Goal: Task Accomplishment & Management: Complete application form

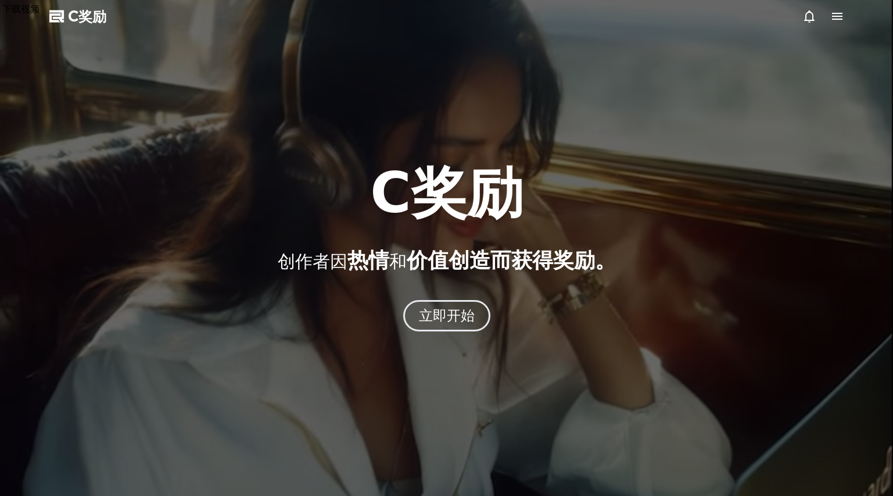
click at [833, 13] on icon at bounding box center [837, 16] width 10 height 7
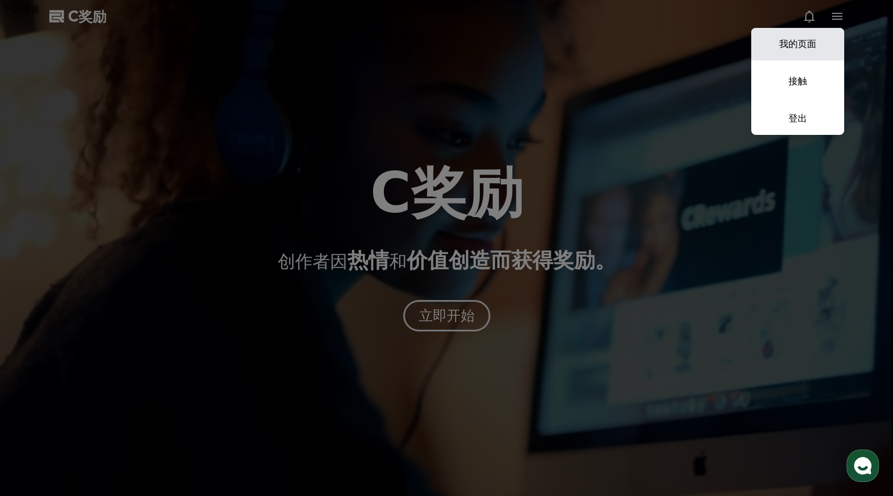
click at [816, 48] on link "我的页面" at bounding box center [797, 44] width 93 height 33
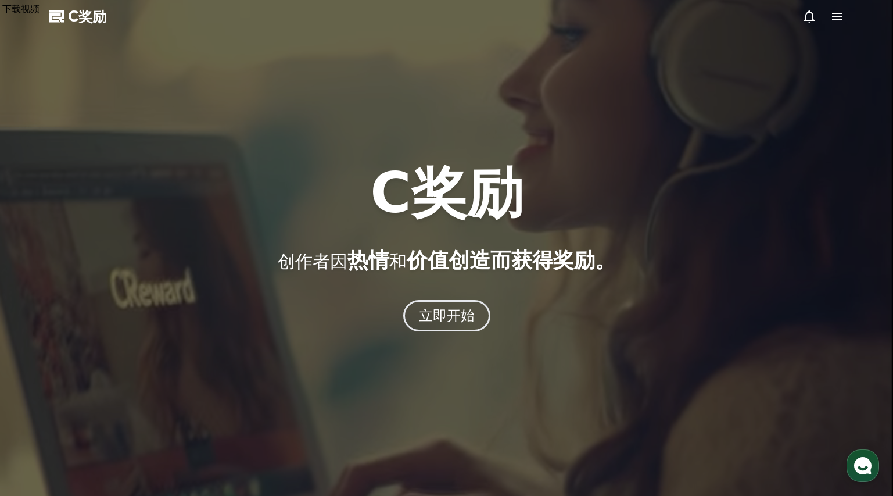
select select "**********"
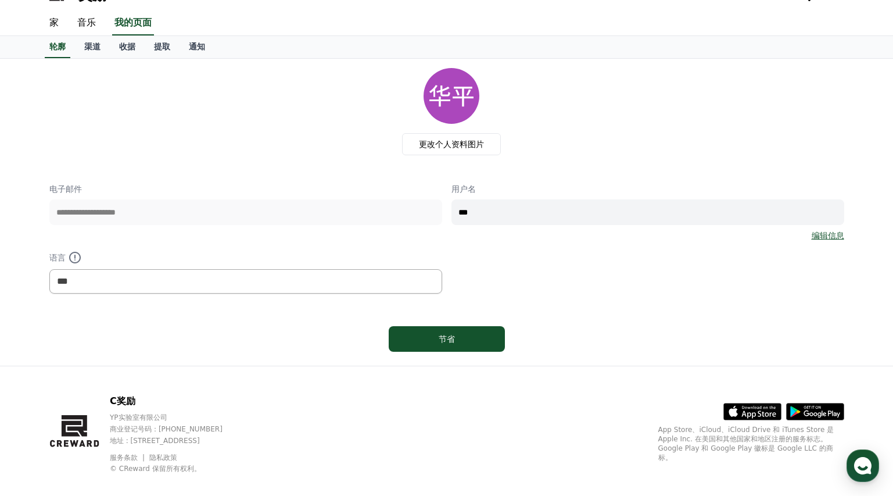
scroll to position [36, 0]
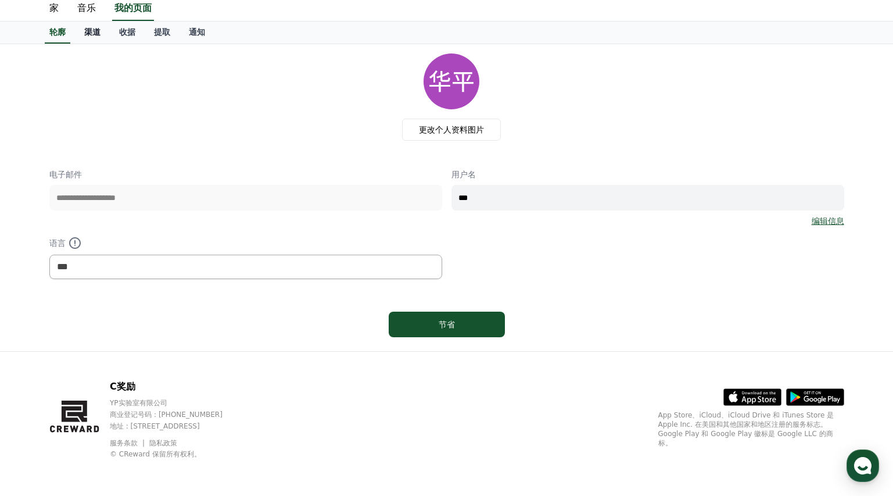
click at [96, 36] on font "渠道" at bounding box center [92, 31] width 16 height 9
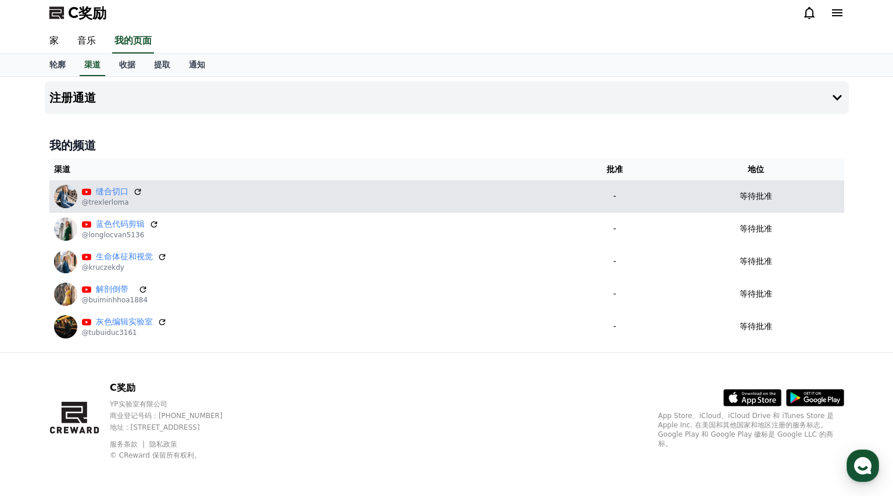
scroll to position [6, 0]
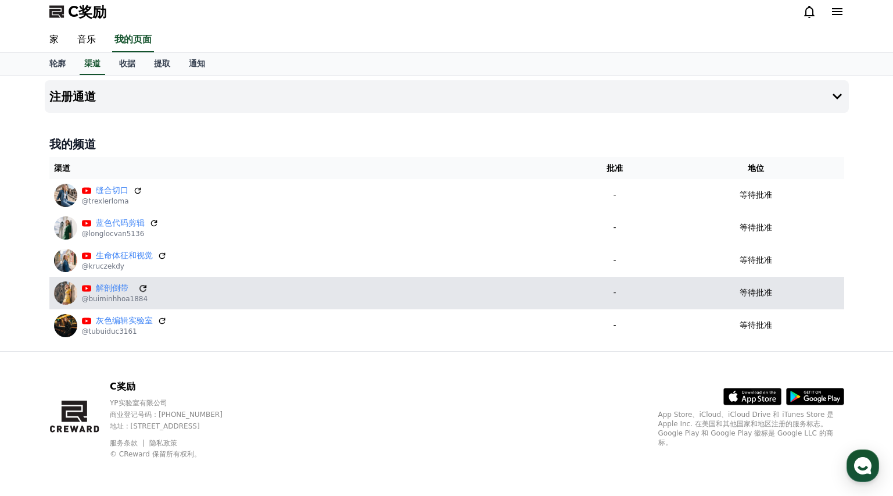
click at [142, 287] on icon at bounding box center [143, 288] width 10 height 10
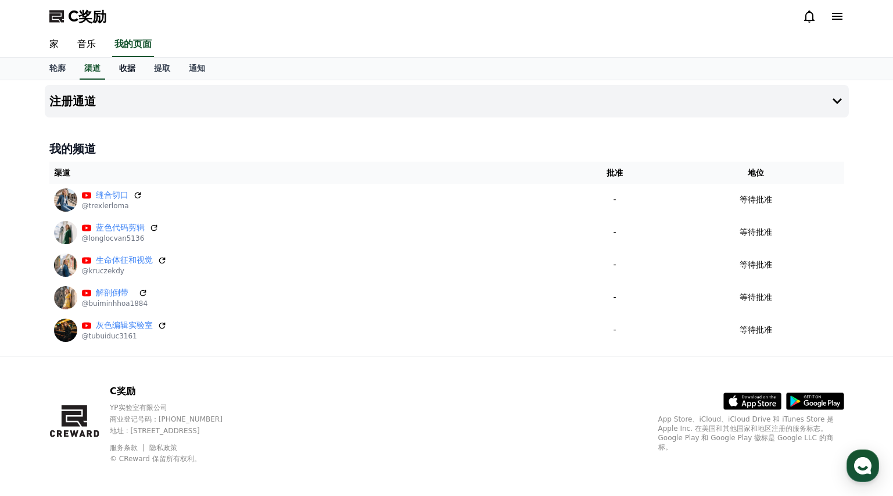
click at [126, 61] on link "收据" at bounding box center [127, 69] width 35 height 22
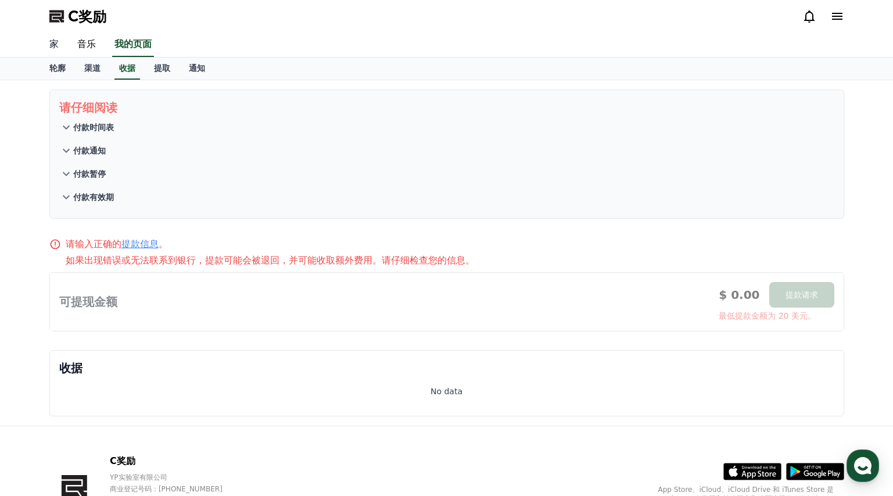
click at [63, 46] on link "家" at bounding box center [54, 45] width 28 height 24
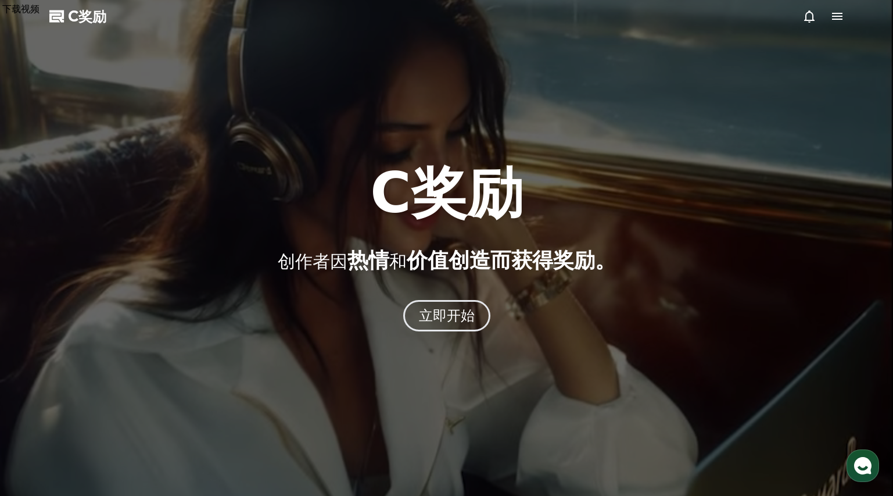
click at [869, 465] on use "button" at bounding box center [862, 465] width 17 height 17
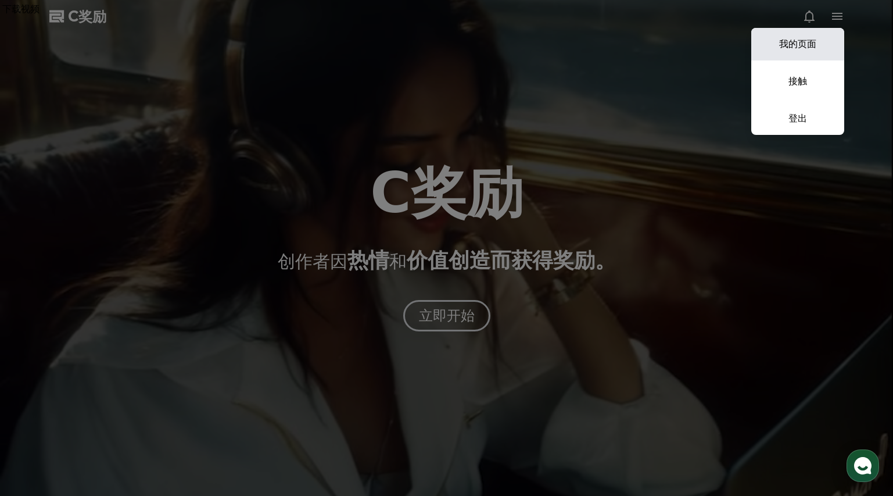
click at [808, 46] on font "我的页面" at bounding box center [797, 43] width 37 height 11
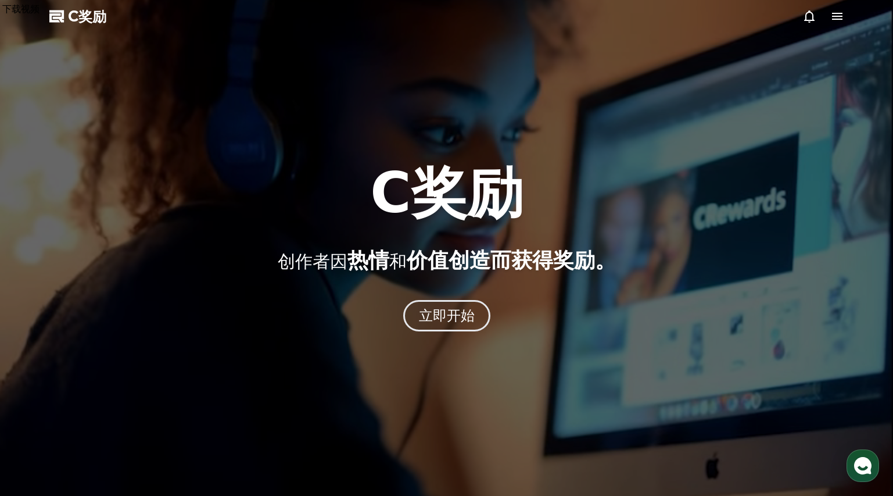
select select "**********"
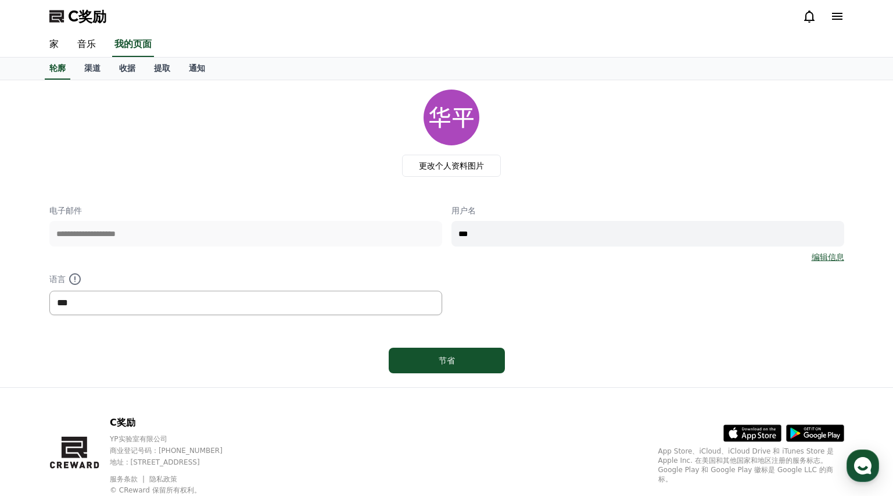
click at [242, 310] on select "*** ** ***" at bounding box center [245, 303] width 393 height 24
click at [49, 291] on select "*** ** ***" at bounding box center [245, 303] width 393 height 24
click at [96, 70] on font "渠道" at bounding box center [92, 67] width 16 height 9
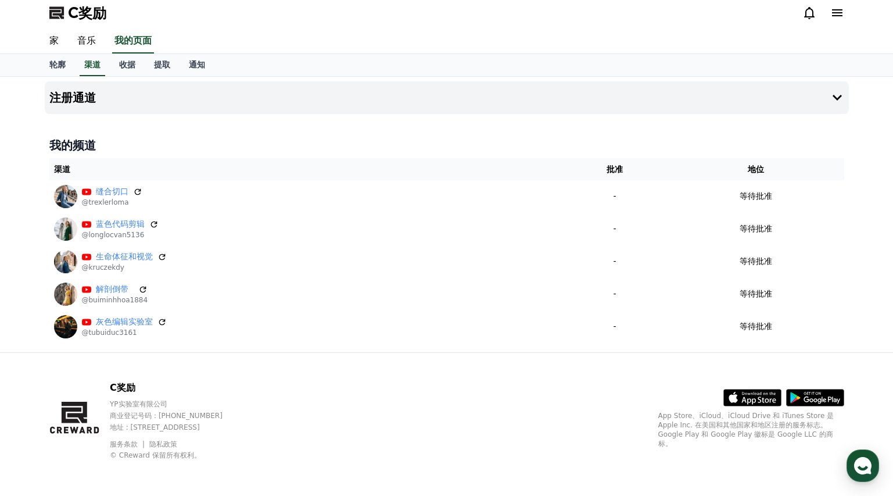
scroll to position [6, 0]
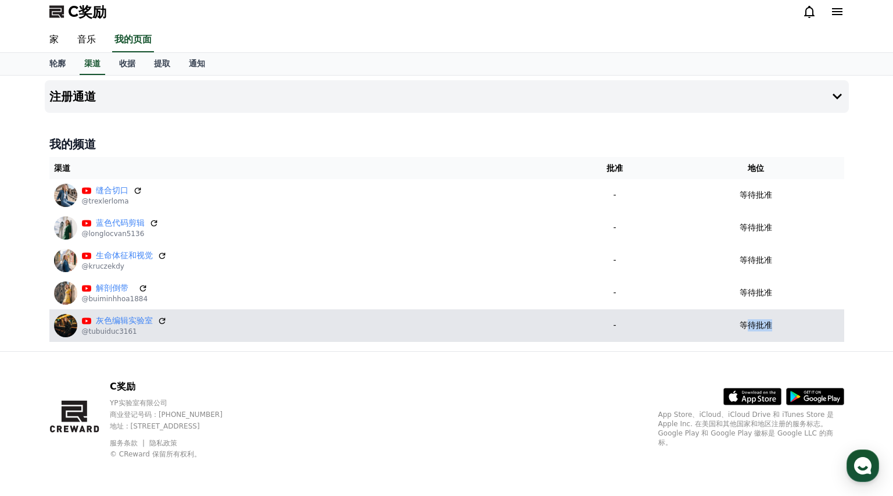
drag, startPoint x: 768, startPoint y: 326, endPoint x: 747, endPoint y: 328, distance: 21.6
click at [747, 327] on font "等待批准" at bounding box center [756, 324] width 33 height 9
click at [784, 324] on div "等待批准" at bounding box center [756, 325] width 166 height 12
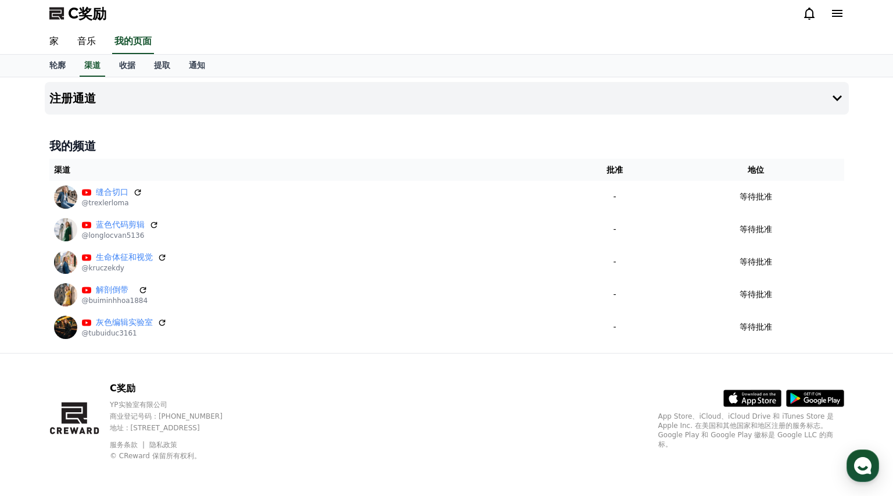
scroll to position [0, 0]
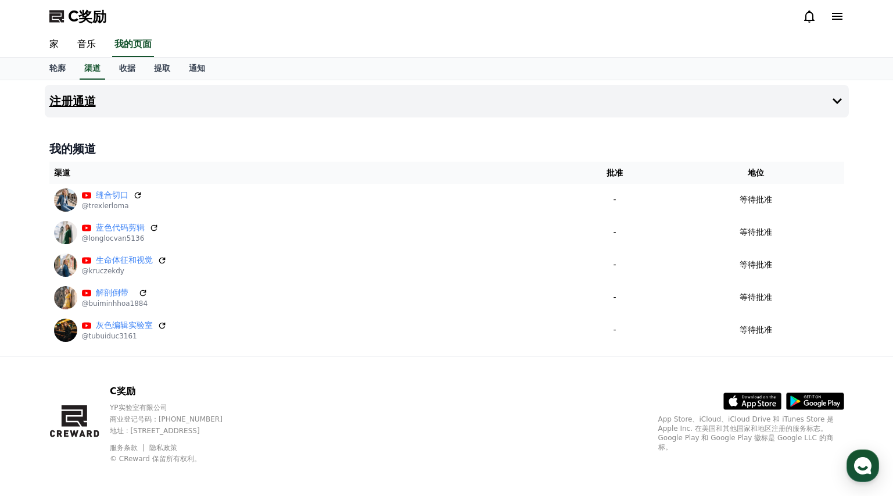
click at [105, 100] on button "注册通道" at bounding box center [447, 101] width 804 height 33
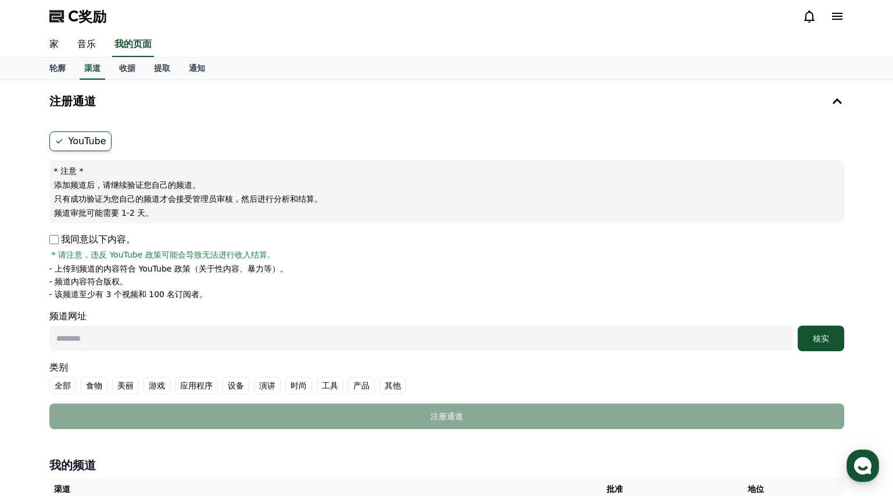
click at [57, 246] on p "我同意以下内容。" at bounding box center [92, 239] width 86 height 14
click at [175, 341] on input "text" at bounding box center [421, 338] width 744 height 26
paste input "**********"
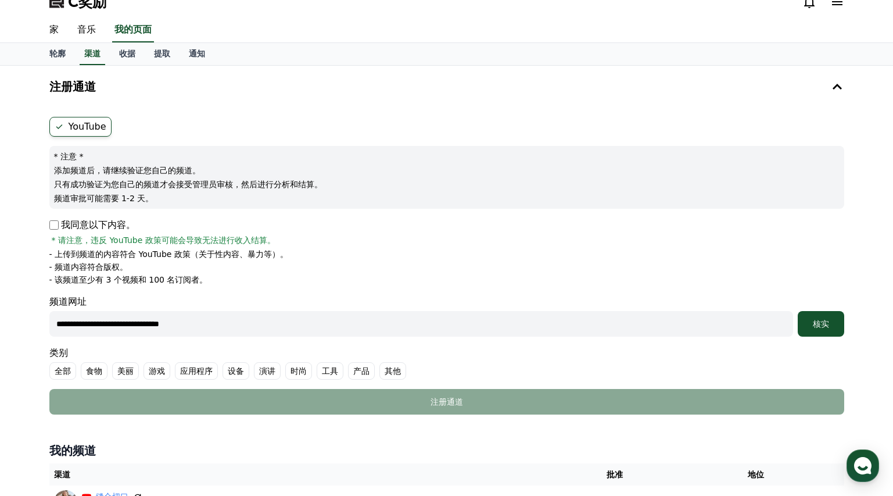
scroll to position [112, 0]
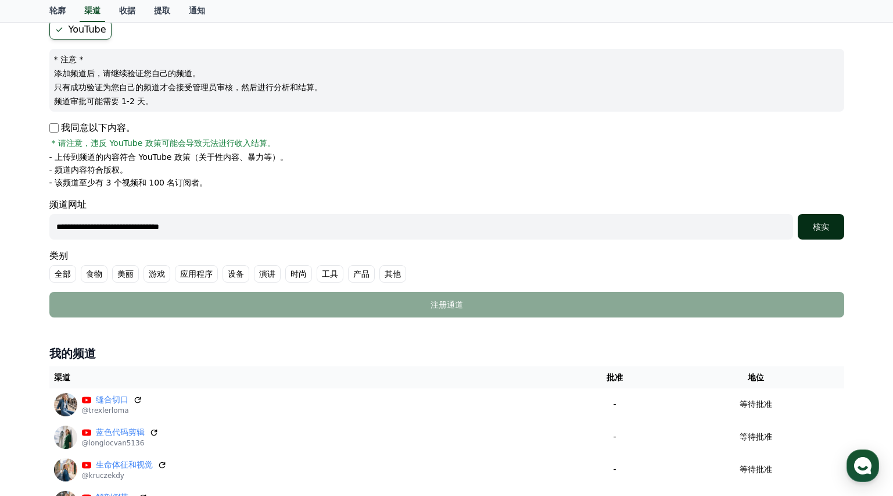
type input "**********"
click at [813, 223] on font "核实" at bounding box center [821, 226] width 16 height 9
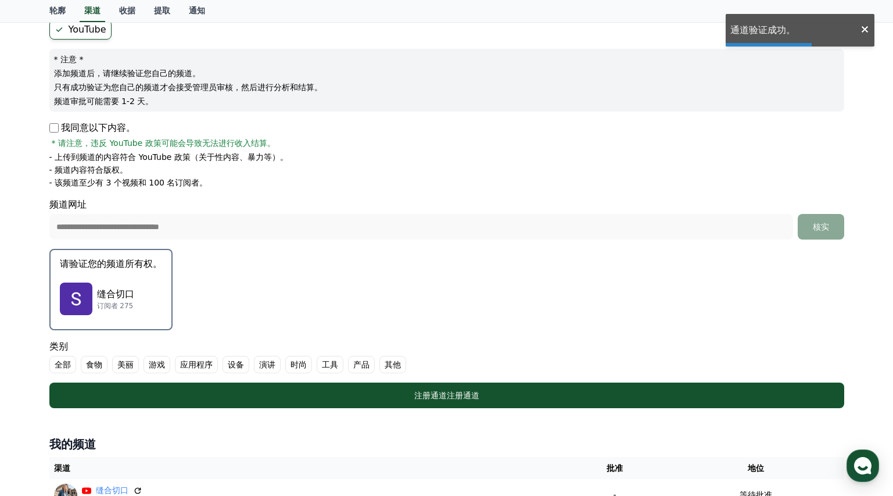
click at [109, 282] on div "缝合切口 订阅者 275" at bounding box center [111, 298] width 102 height 46
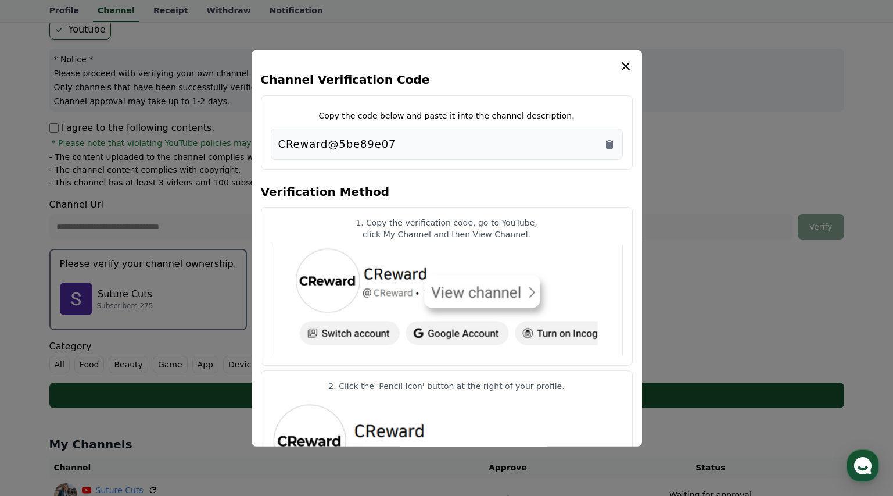
click at [624, 69] on icon "modal" at bounding box center [626, 66] width 14 height 14
click at [624, 62] on icon "modal" at bounding box center [626, 66] width 14 height 14
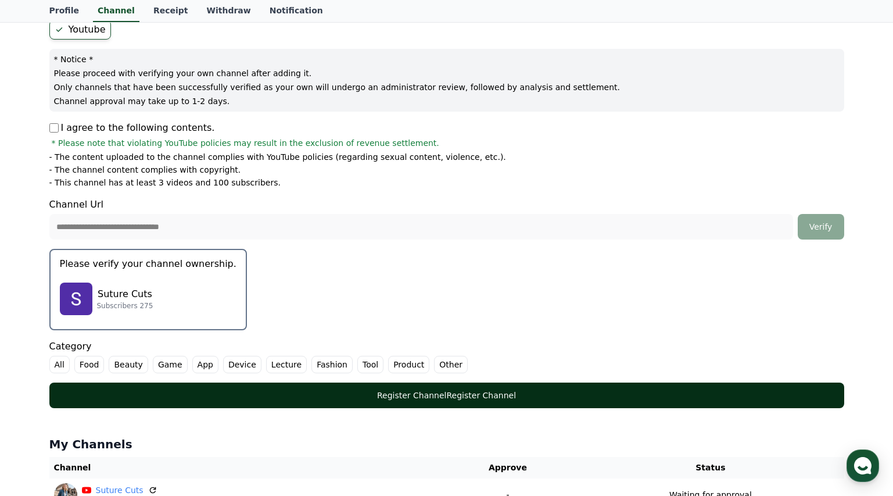
click at [511, 391] on div "Register Channel Register Channel" at bounding box center [447, 395] width 748 height 12
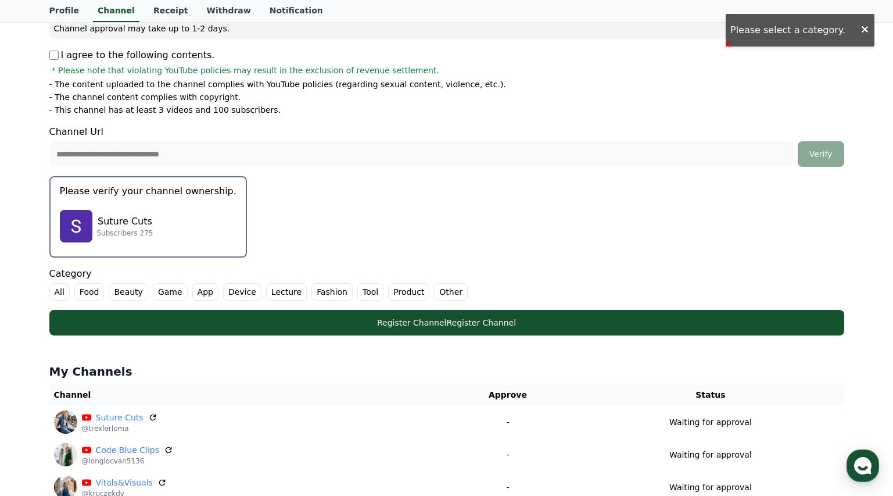
scroll to position [210, 0]
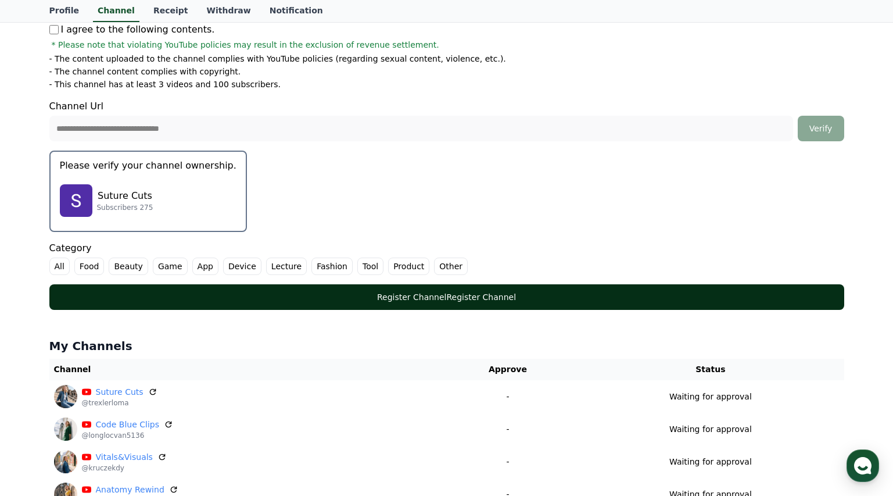
click at [478, 299] on div "Register Channel Register Channel" at bounding box center [447, 297] width 748 height 12
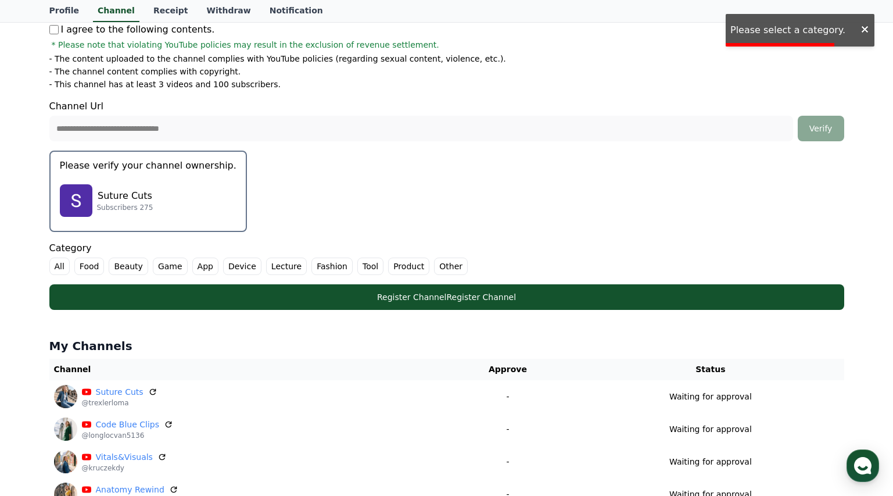
click at [159, 187] on div "Suture Cuts Subscribers 275" at bounding box center [148, 200] width 177 height 46
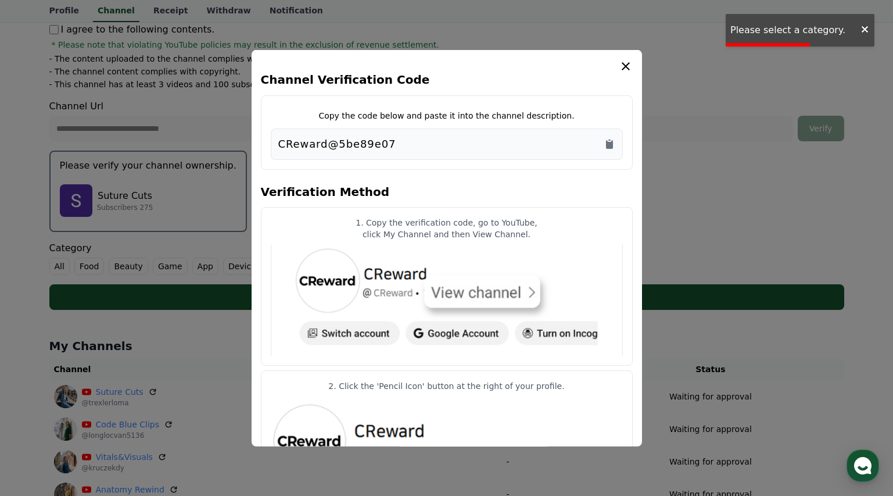
click at [441, 264] on div "**********" at bounding box center [447, 94] width 804 height 439
click at [624, 67] on icon "modal" at bounding box center [626, 66] width 8 height 8
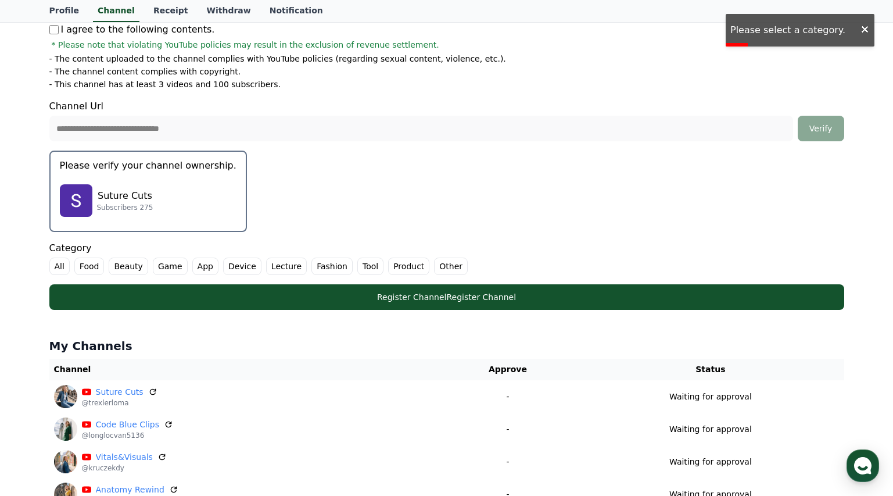
click at [438, 263] on label "Other" at bounding box center [451, 265] width 34 height 17
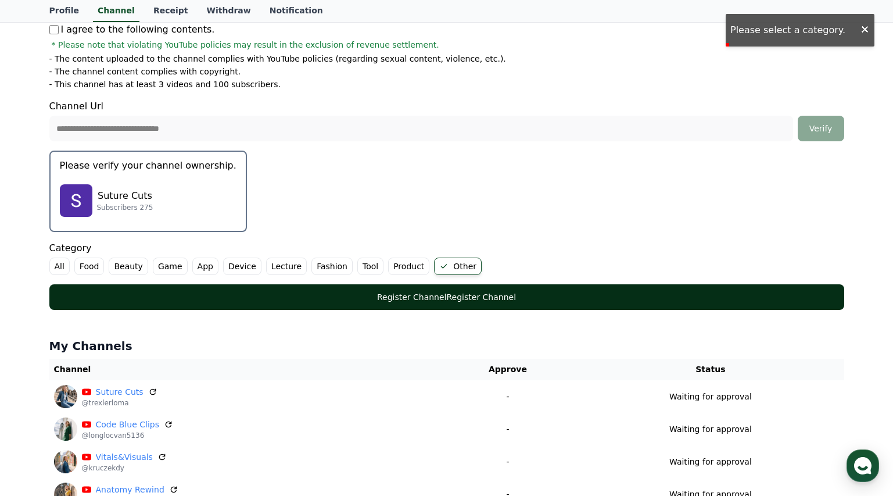
click at [472, 296] on div "Register Channel Register Channel" at bounding box center [447, 297] width 748 height 12
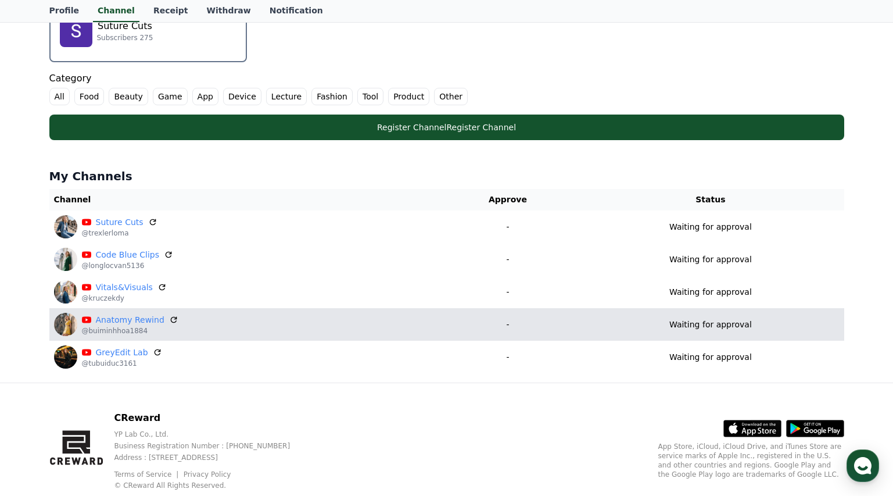
scroll to position [402, 0]
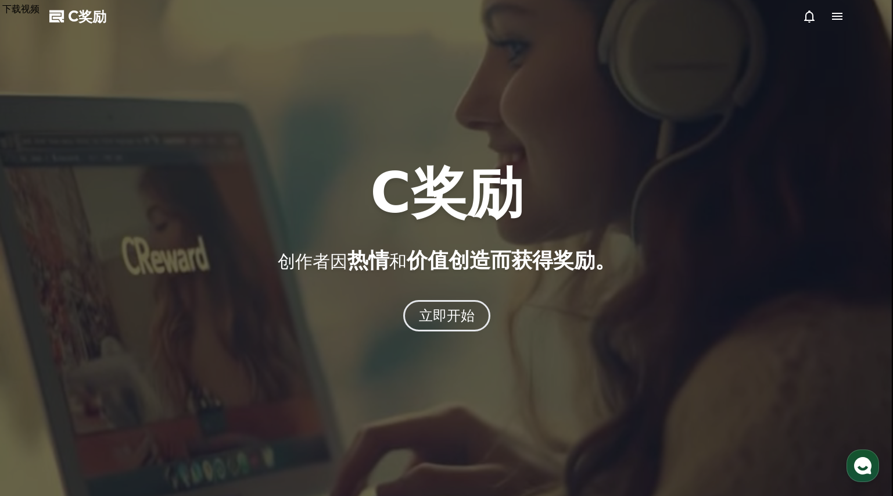
click at [839, 15] on icon at bounding box center [837, 16] width 14 height 14
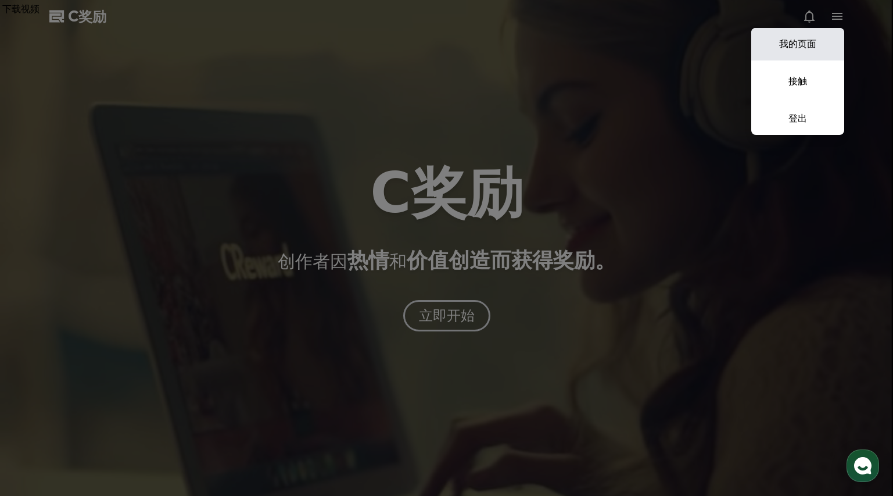
click at [811, 51] on link "我的页面" at bounding box center [797, 44] width 93 height 33
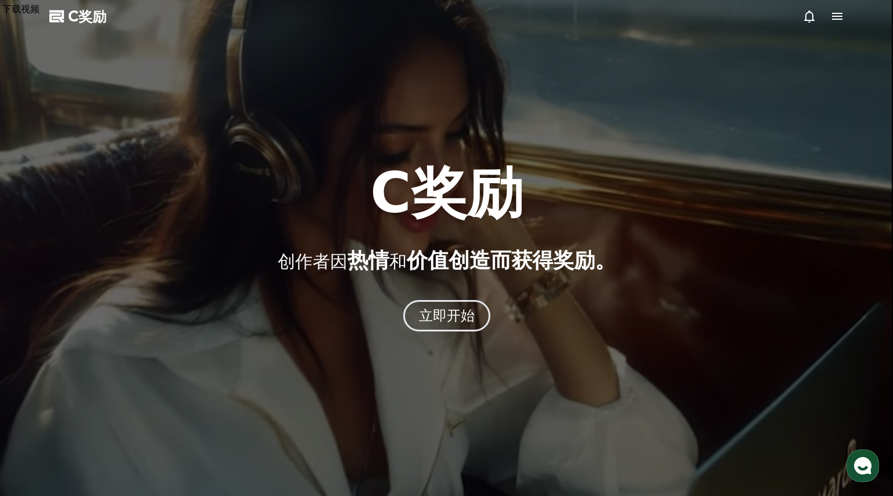
select select "**********"
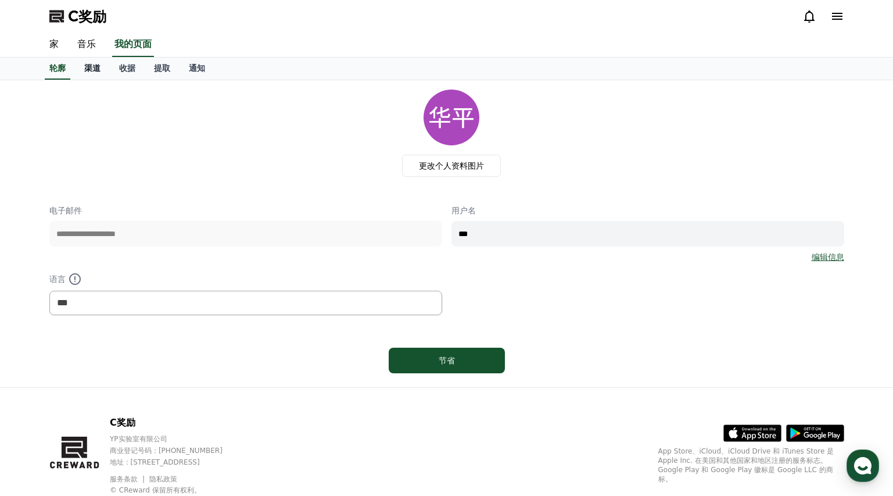
click at [93, 65] on font "渠道" at bounding box center [92, 67] width 16 height 9
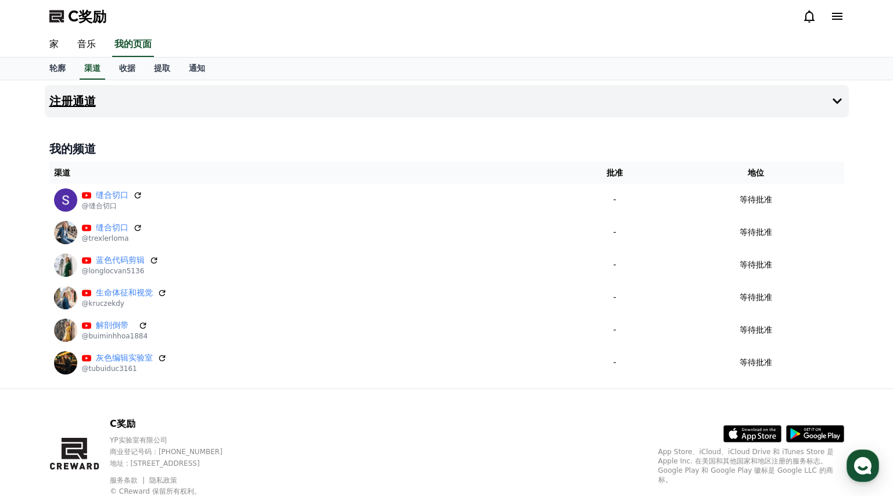
click at [84, 108] on button "注册通道" at bounding box center [447, 101] width 804 height 33
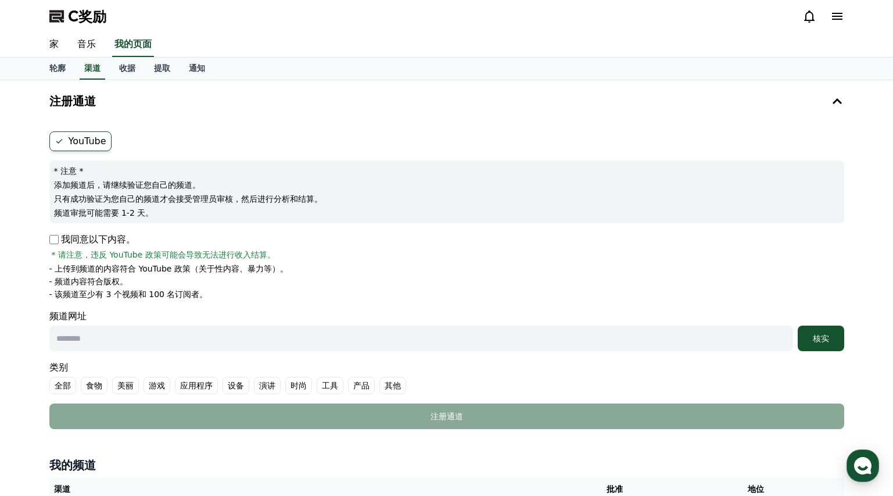
click at [202, 346] on input "text" at bounding box center [421, 338] width 744 height 26
paste input "**********"
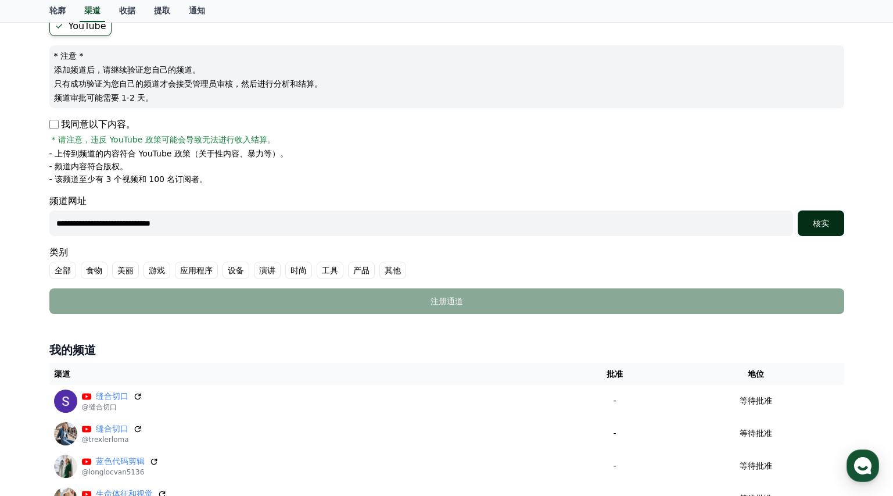
type input "**********"
click at [821, 228] on div "核实" at bounding box center [821, 223] width 37 height 12
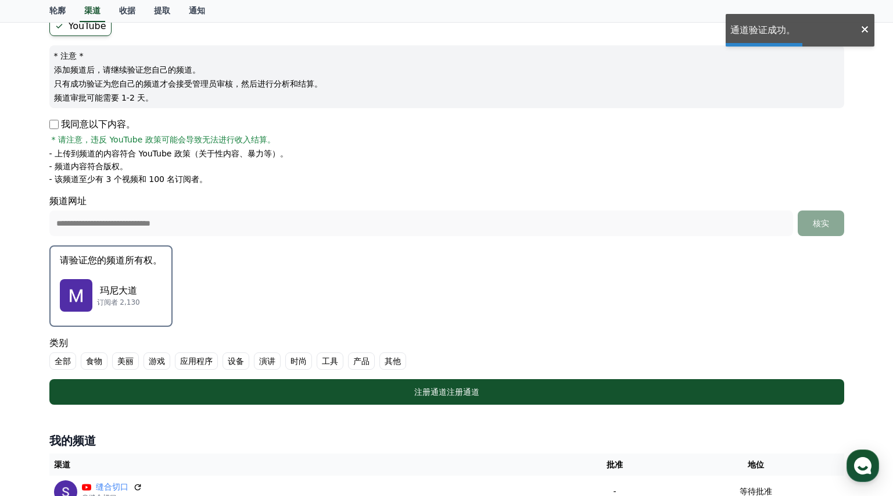
drag, startPoint x: 394, startPoint y: 364, endPoint x: 363, endPoint y: 366, distance: 31.4
click at [394, 365] on font "其他" at bounding box center [393, 360] width 16 height 9
click at [109, 290] on font "玛尼大道" at bounding box center [118, 290] width 37 height 11
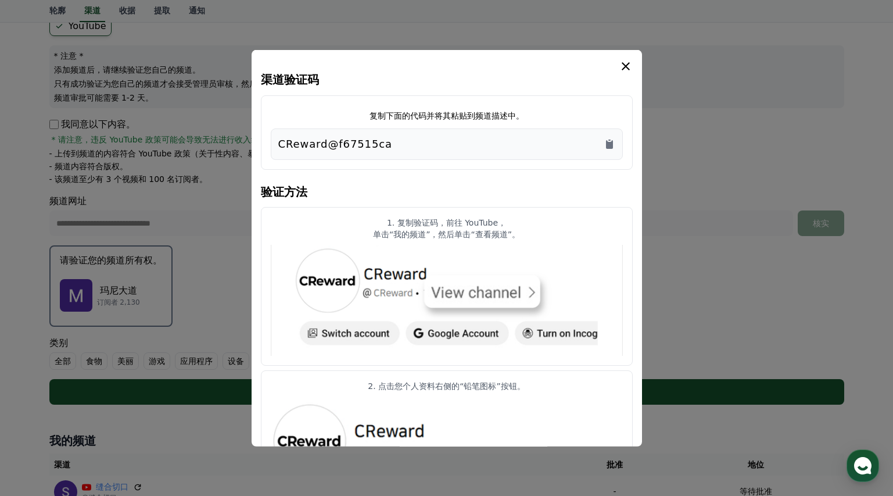
drag, startPoint x: 431, startPoint y: 144, endPoint x: 195, endPoint y: 123, distance: 236.9
click at [195, 409] on div "渠道验证码 复制下面的代码并将其粘贴到频道描述中。 CReward@f67515ca 验证方法 1. 复制验证码，前往 YouTube， 单击“我的频道”，然…" at bounding box center [447, 409] width 804 height 0
click at [450, 156] on div "CReward@f67515ca" at bounding box center [447, 143] width 352 height 31
drag, startPoint x: 396, startPoint y: 143, endPoint x: 278, endPoint y: 142, distance: 118.0
click at [278, 142] on div "CReward@f67515ca" at bounding box center [446, 143] width 337 height 16
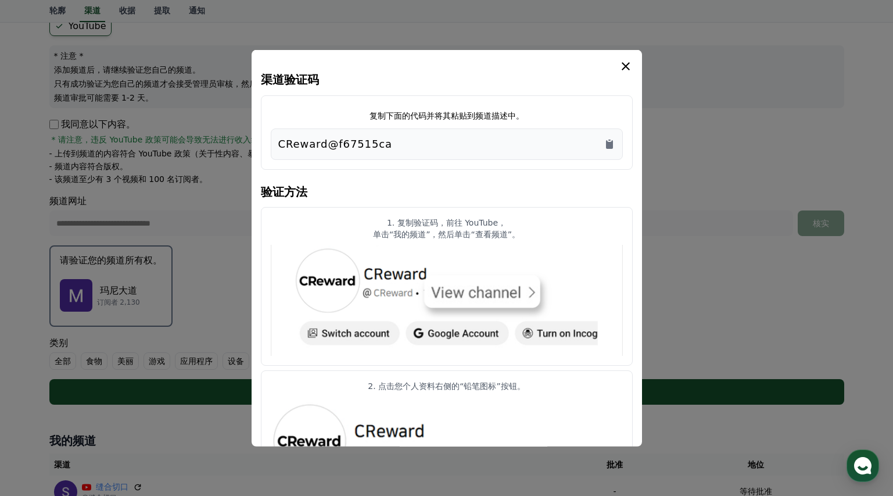
copy font "CReward@f67515ca"
click at [623, 64] on icon "情态动词" at bounding box center [626, 66] width 14 height 14
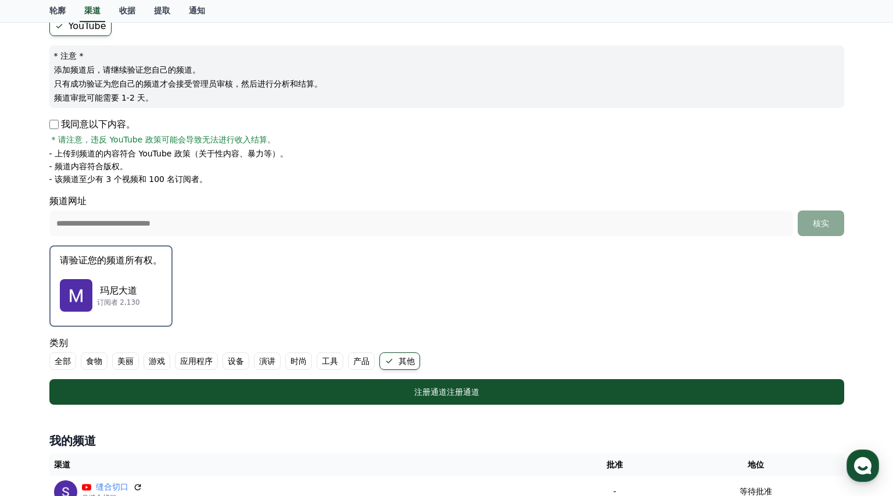
click at [120, 272] on div "玛尼大道 订阅者 2,130" at bounding box center [111, 295] width 102 height 46
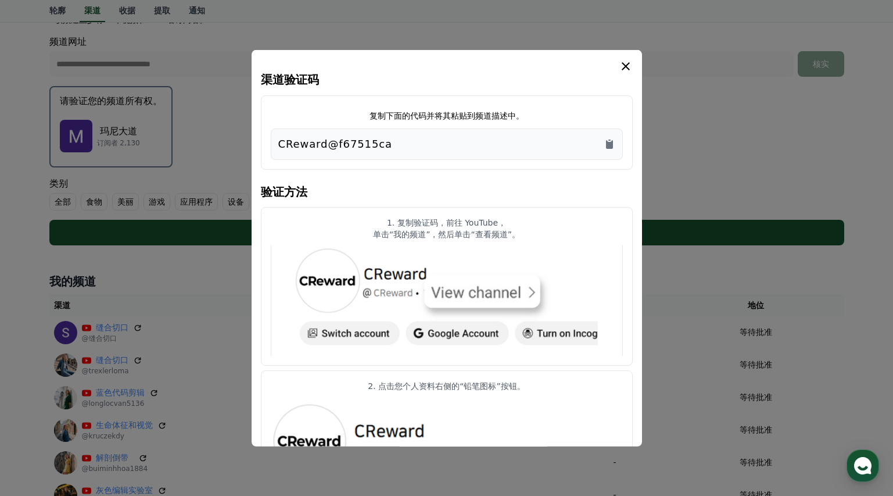
scroll to position [56, 0]
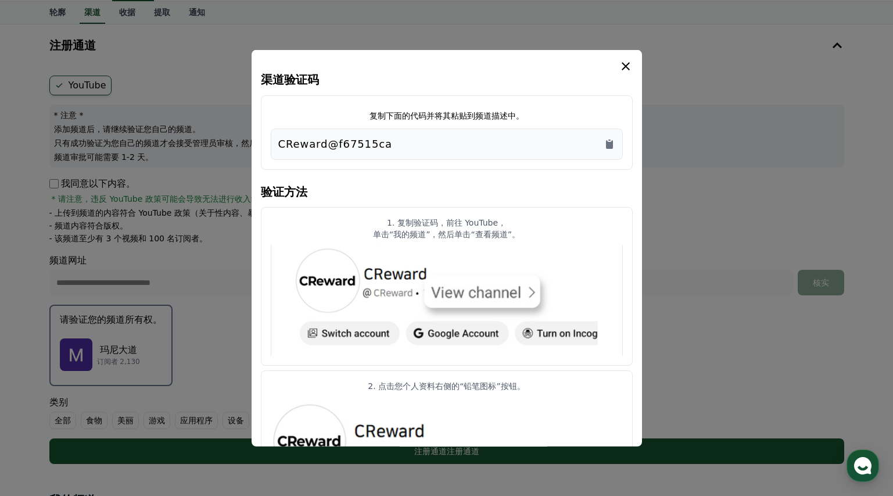
click at [622, 64] on icon "情态动词" at bounding box center [626, 66] width 14 height 14
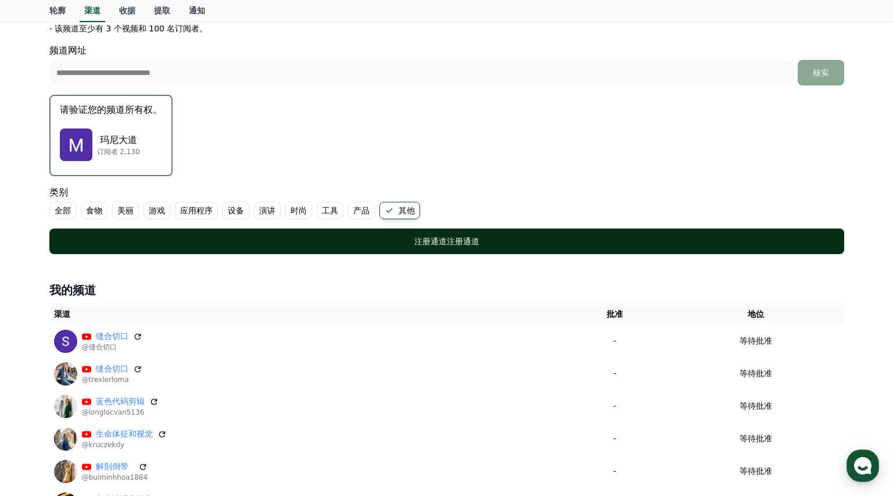
scroll to position [204, 0]
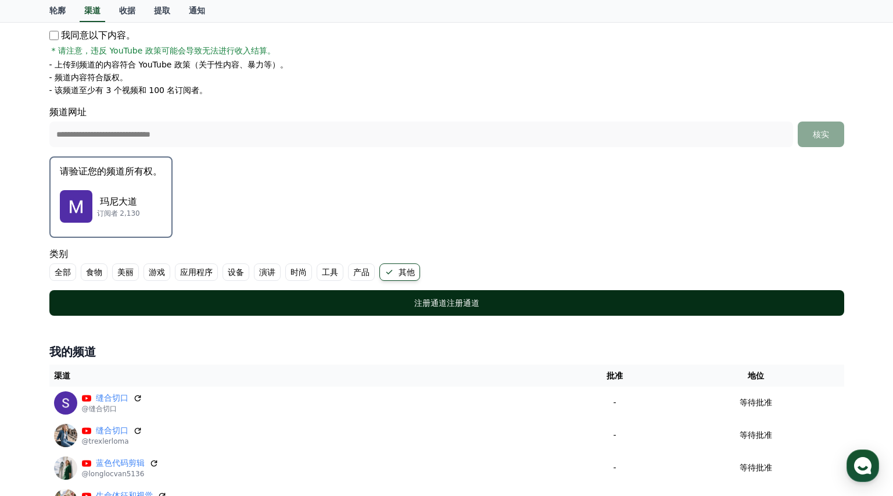
click at [482, 304] on div "注册通道 注册通道" at bounding box center [447, 303] width 748 height 12
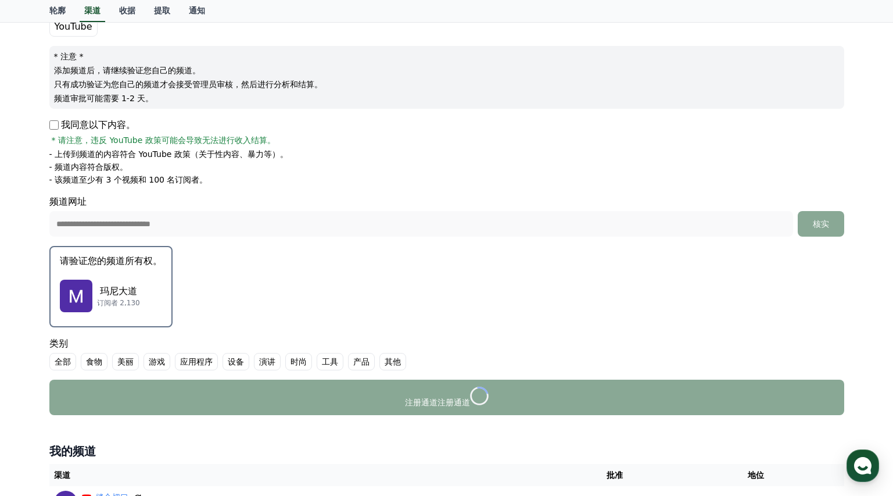
scroll to position [102, 0]
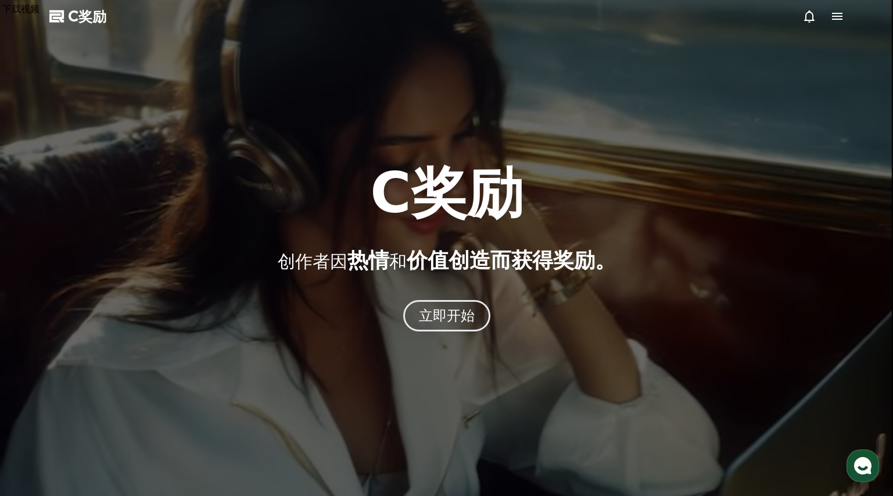
click at [839, 21] on icon at bounding box center [837, 16] width 14 height 14
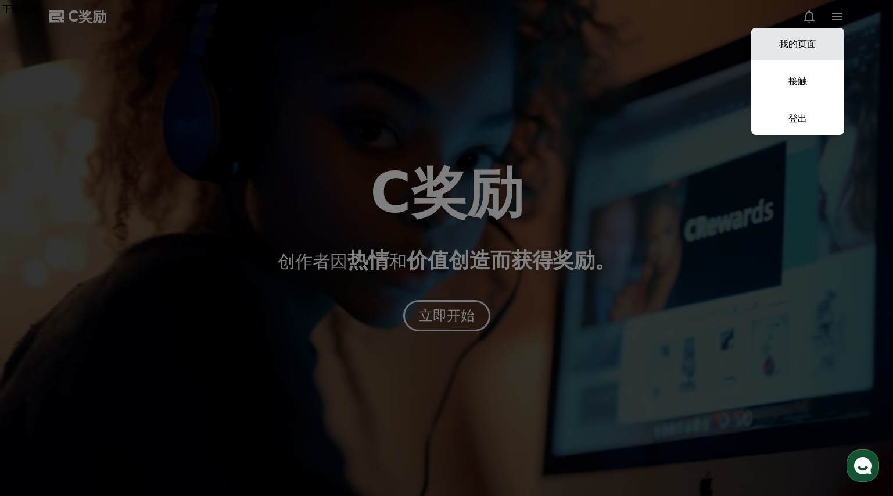
click at [816, 52] on link "我的页面" at bounding box center [797, 44] width 93 height 33
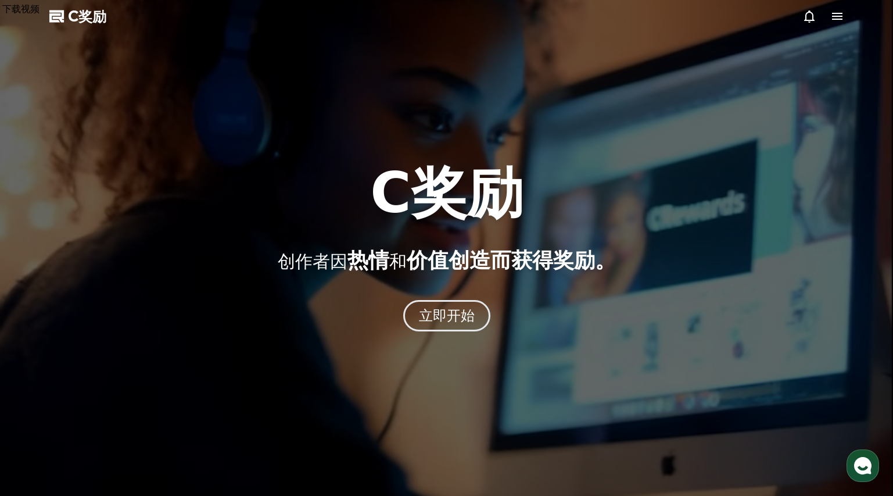
select select "**********"
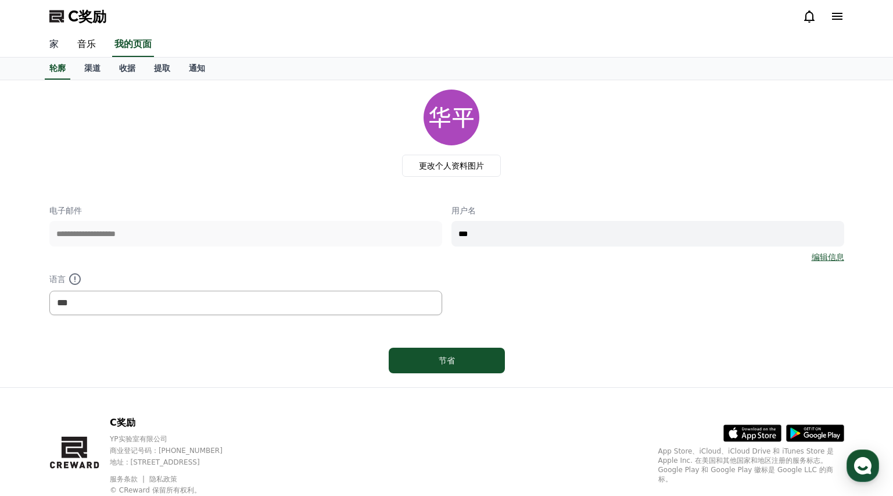
click at [58, 48] on font "家" at bounding box center [53, 43] width 9 height 11
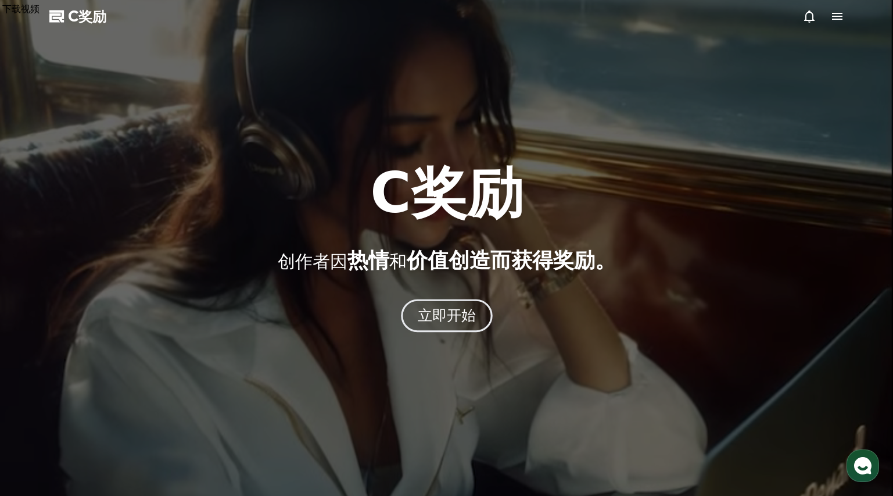
click at [454, 312] on font "立即开始" at bounding box center [446, 315] width 59 height 17
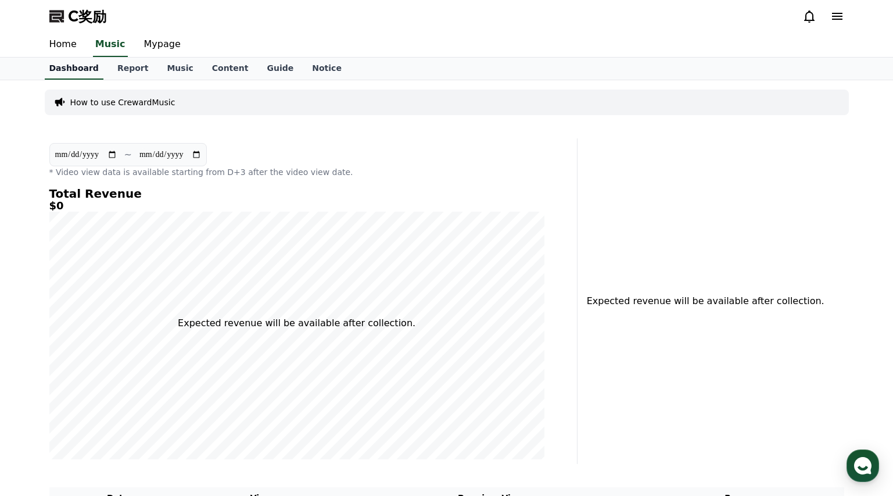
click at [71, 70] on link "Dashboard" at bounding box center [74, 69] width 59 height 22
click at [125, 69] on link "Report" at bounding box center [133, 69] width 50 height 22
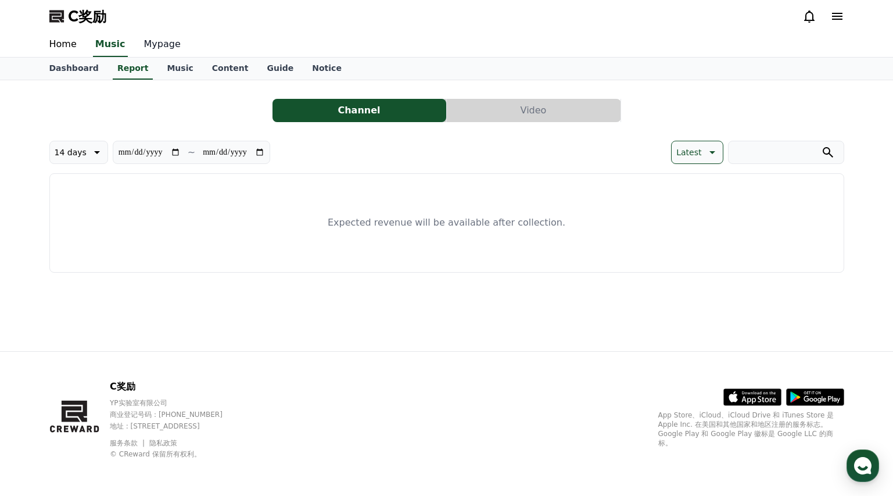
click at [155, 45] on link "Mypage" at bounding box center [162, 45] width 55 height 24
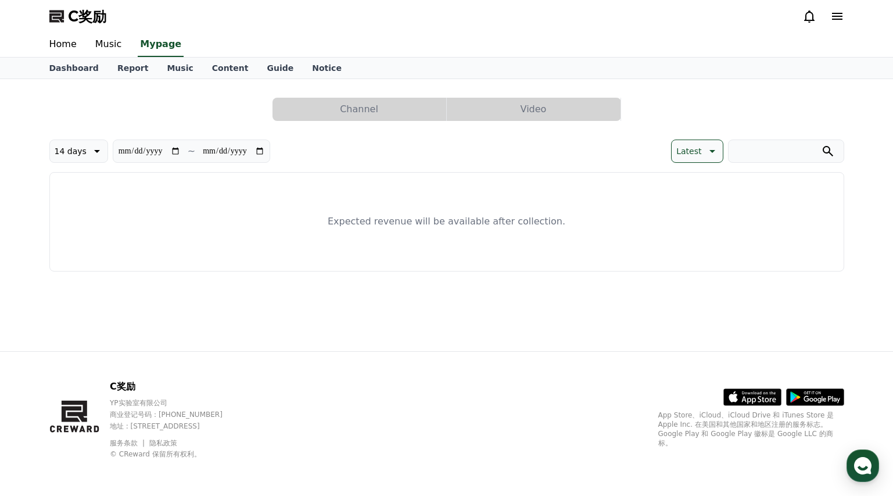
select select "**********"
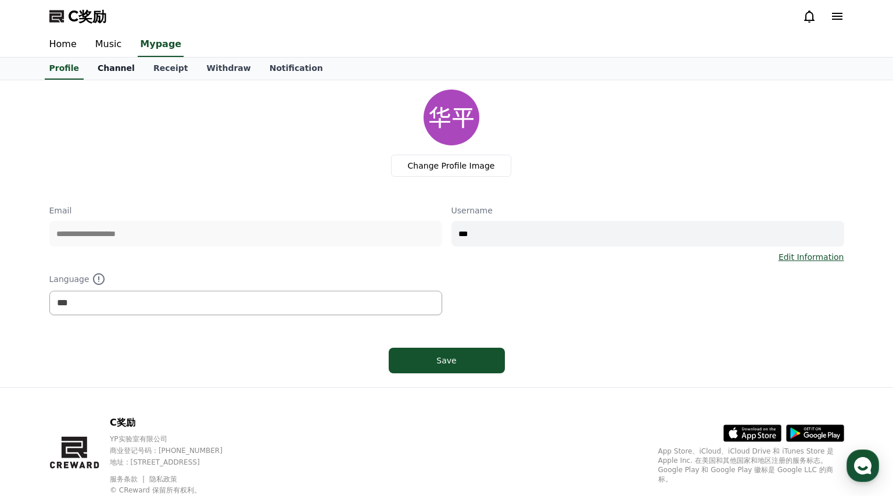
click at [115, 70] on link "Channel" at bounding box center [116, 69] width 56 height 22
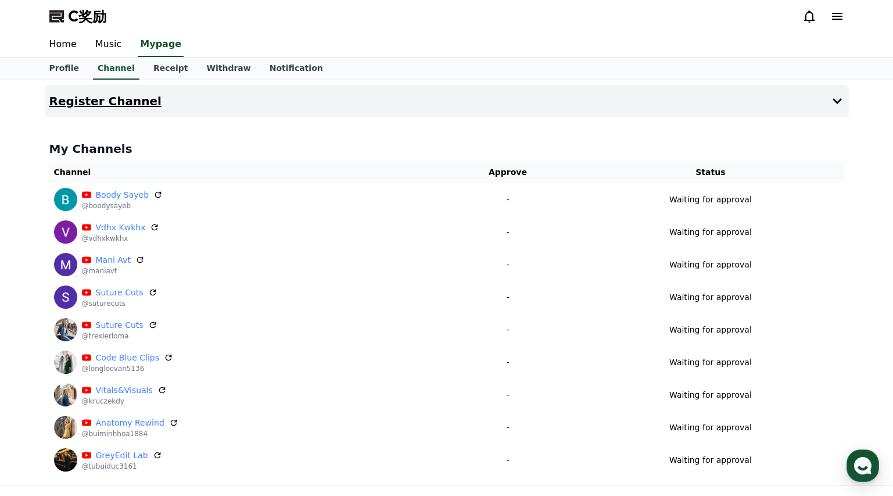
click at [110, 102] on h4 "Register Channel" at bounding box center [105, 101] width 112 height 13
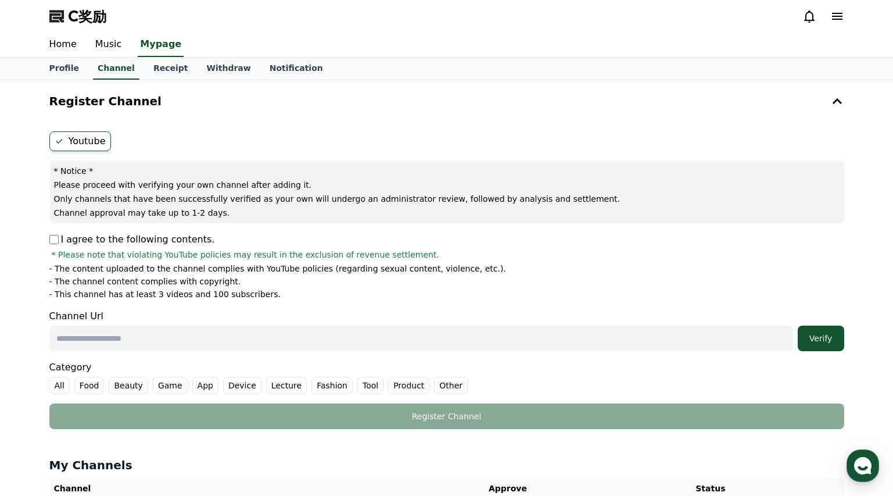
click at [212, 340] on input "text" at bounding box center [421, 338] width 744 height 26
click at [103, 336] on input "text" at bounding box center [421, 338] width 744 height 26
paste input "**********"
type input "**********"
drag, startPoint x: 823, startPoint y: 341, endPoint x: 748, endPoint y: 355, distance: 76.4
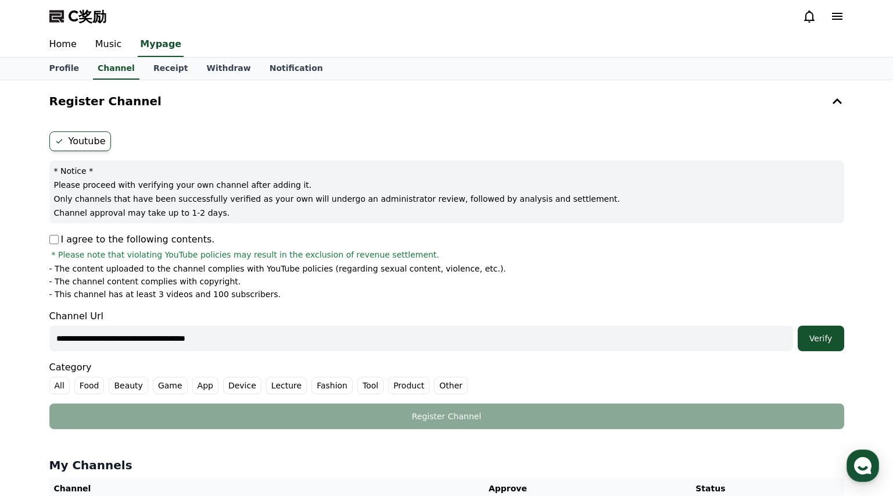
click at [822, 341] on div "Verify" at bounding box center [821, 338] width 37 height 12
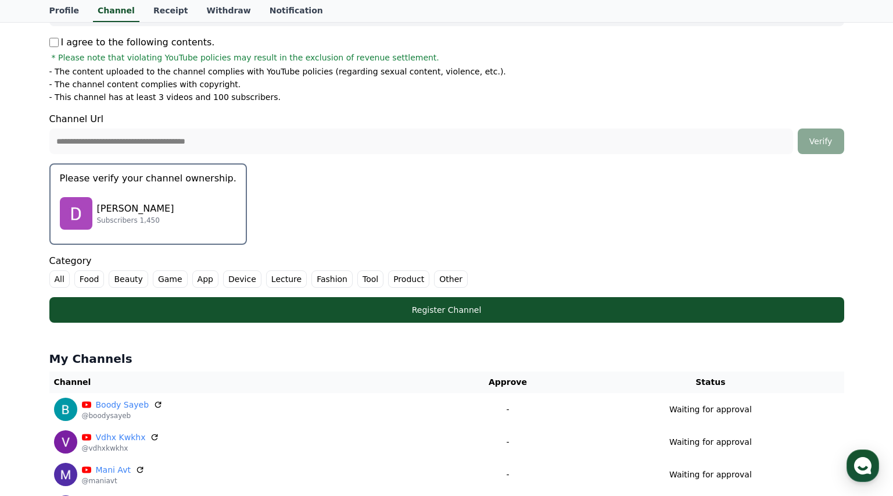
scroll to position [206, 0]
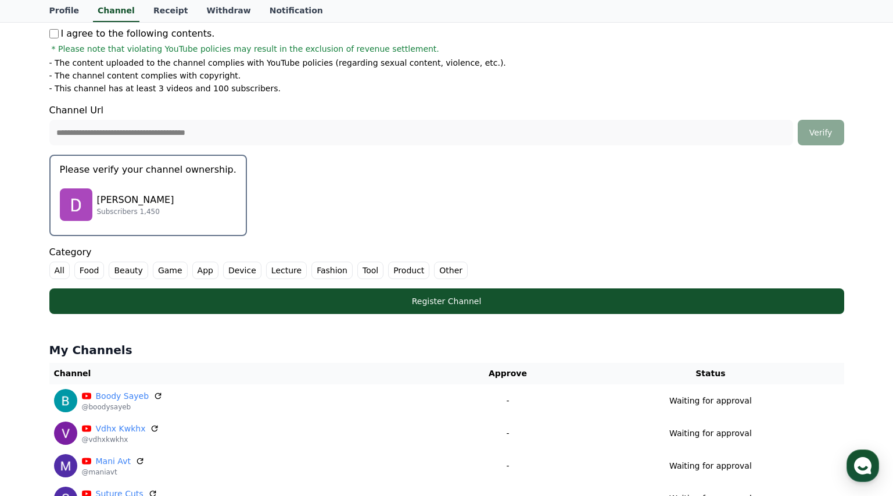
click at [435, 273] on label "Other" at bounding box center [451, 269] width 34 height 17
click at [153, 182] on div "David Alexandria Subscribers 1,450" at bounding box center [148, 204] width 177 height 46
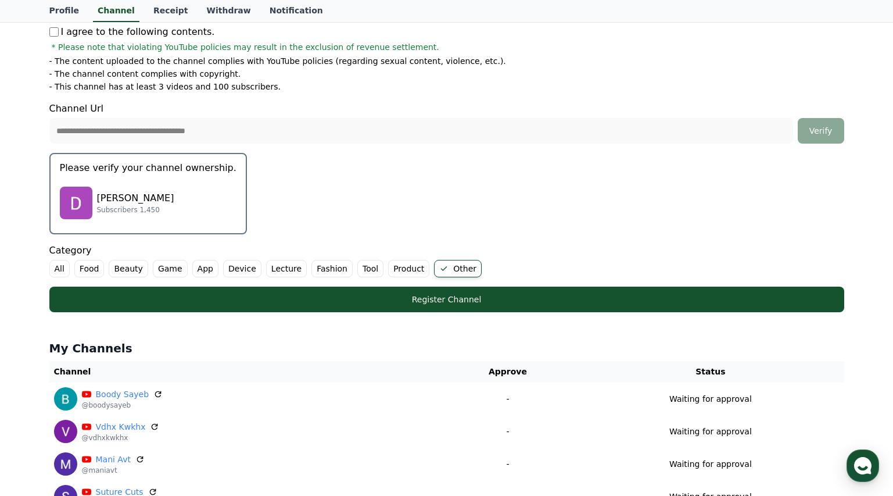
scroll to position [208, 0]
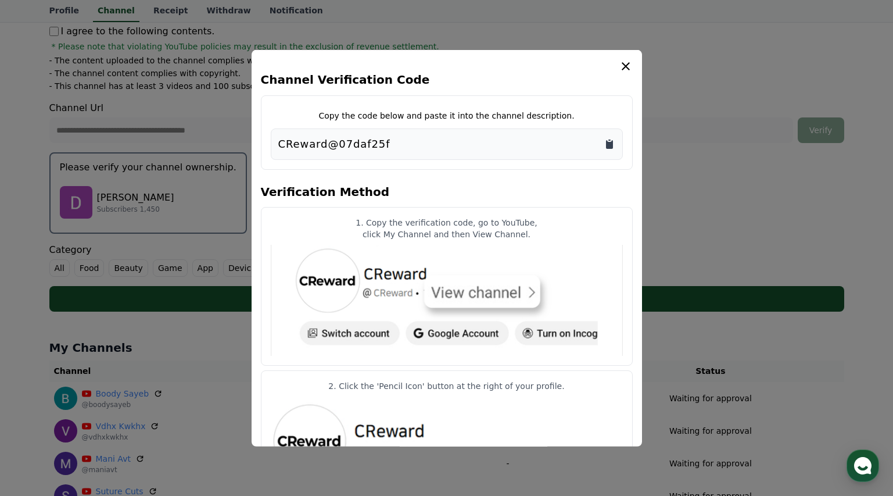
click at [610, 148] on icon "Copy to clipboard" at bounding box center [609, 143] width 7 height 9
click at [628, 63] on icon "modal" at bounding box center [626, 66] width 8 height 8
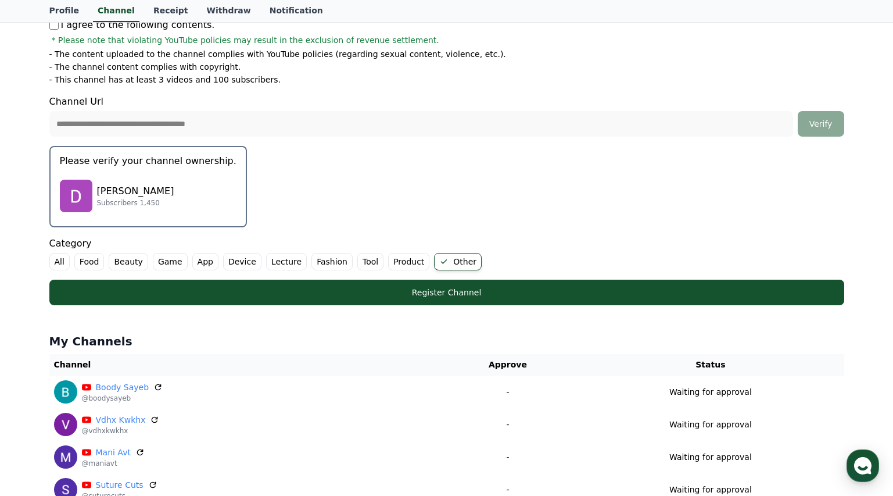
scroll to position [207, 0]
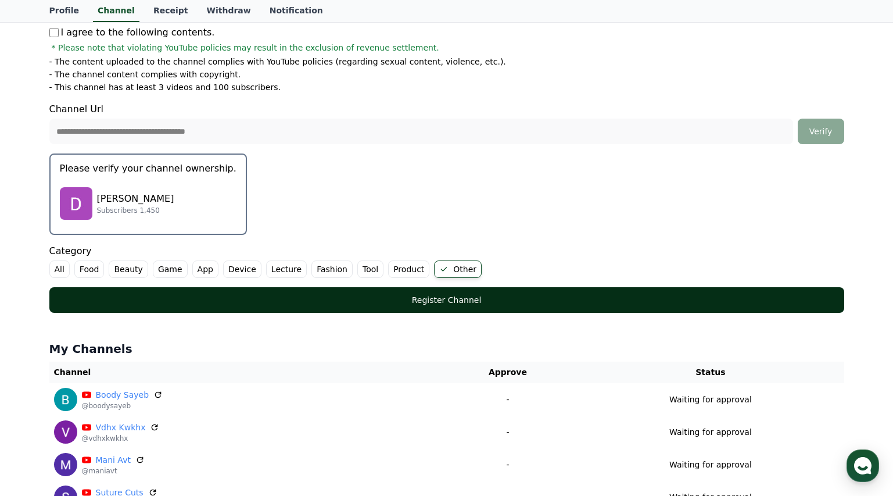
click at [458, 303] on div "Register Channel" at bounding box center [447, 300] width 748 height 12
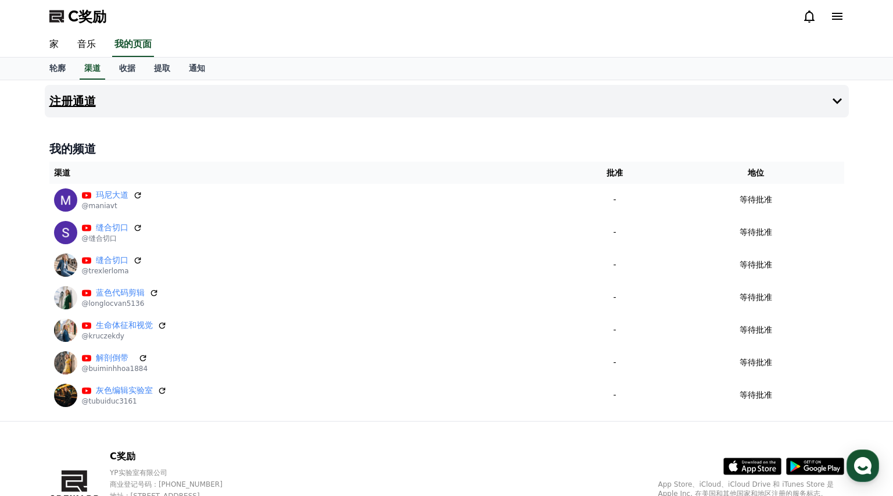
click at [79, 98] on font "注册通道" at bounding box center [72, 101] width 46 height 14
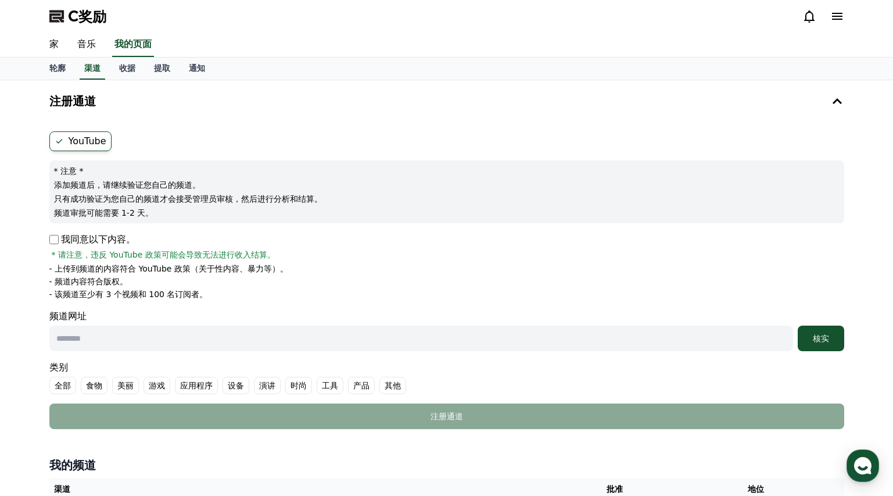
click at [702, 331] on input "text" at bounding box center [421, 338] width 744 height 26
drag, startPoint x: 137, startPoint y: 340, endPoint x: 146, endPoint y: 338, distance: 8.9
click at [137, 340] on input "text" at bounding box center [421, 338] width 744 height 26
paste input "**********"
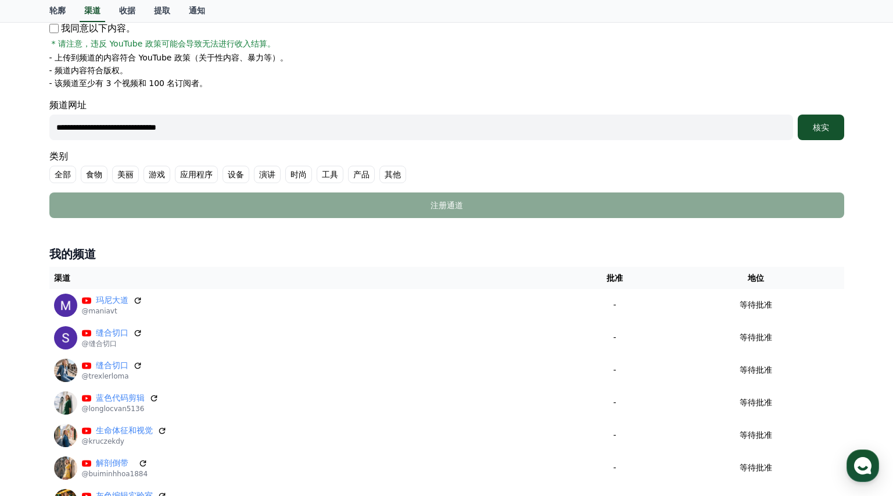
scroll to position [210, 0]
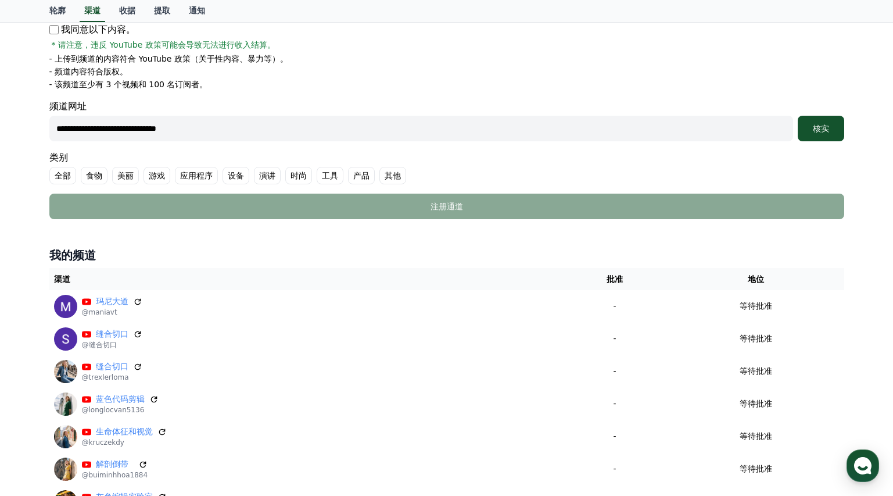
type input "**********"
click at [402, 178] on label "其他" at bounding box center [392, 175] width 27 height 17
click at [829, 128] on div "核实" at bounding box center [821, 129] width 37 height 12
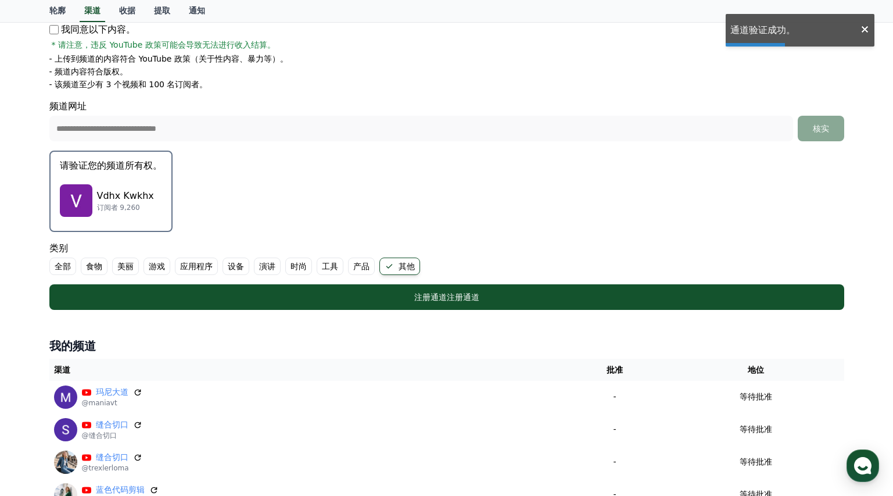
click at [128, 187] on div "Vdhx Kwkhx 订阅者 9,260" at bounding box center [111, 200] width 102 height 46
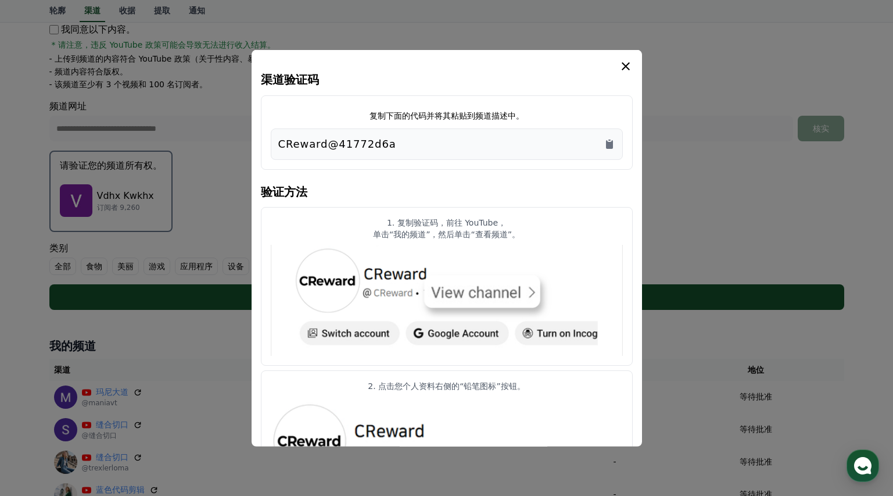
click at [617, 144] on div "CReward@41772d6a" at bounding box center [447, 143] width 352 height 31
click at [607, 142] on icon "复制到剪贴板" at bounding box center [609, 143] width 7 height 9
click at [628, 65] on icon "情态动词" at bounding box center [626, 66] width 14 height 14
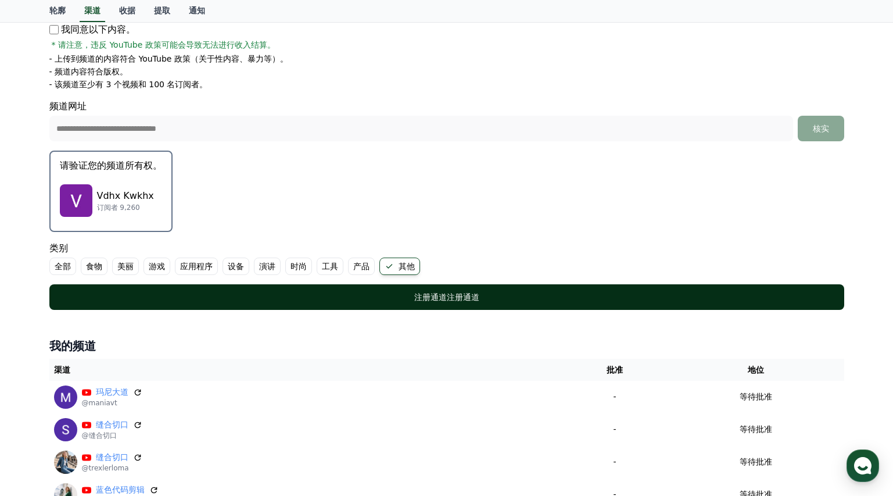
click at [486, 297] on div "注册通道 注册通道" at bounding box center [447, 297] width 748 height 12
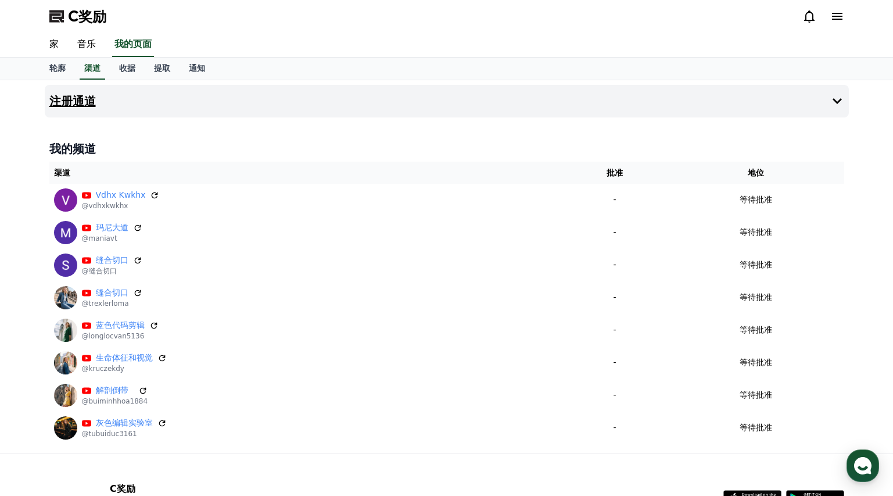
click at [85, 95] on font "注册通道" at bounding box center [72, 101] width 46 height 14
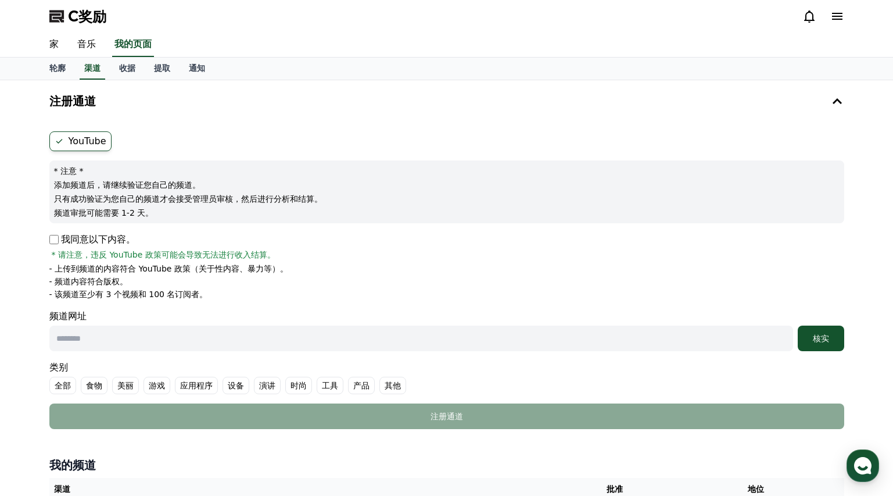
drag, startPoint x: 52, startPoint y: 232, endPoint x: 62, endPoint y: 241, distance: 13.1
click at [55, 234] on form "YouTube * 注意 * 添加频道后，请继续验证您自己的频道。 只有成功验证为您自己的频道才会接受管理员审核，然后进行分析和结算。 频道审批可能需要 1-…" at bounding box center [446, 280] width 795 height 298
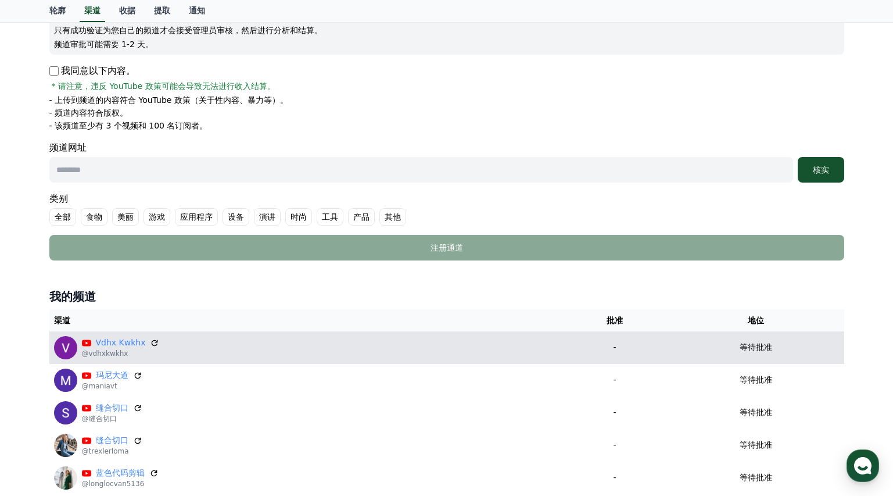
scroll to position [19, 0]
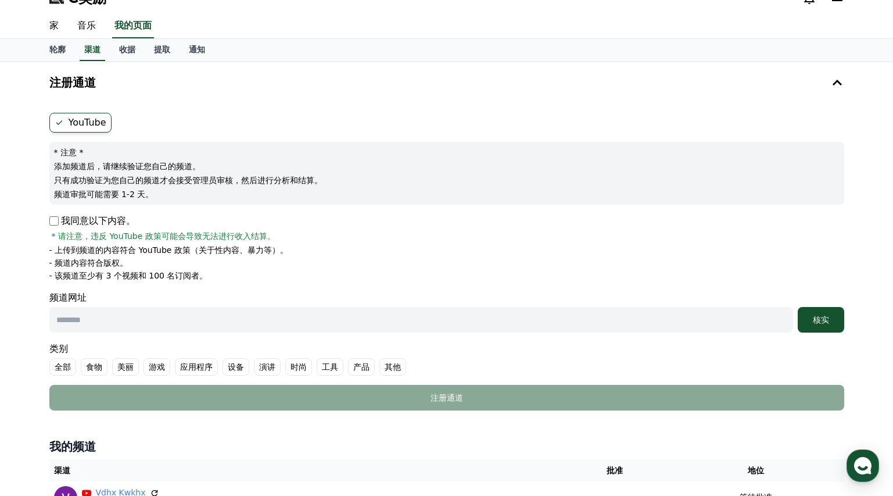
click at [127, 320] on input "text" at bounding box center [421, 320] width 744 height 26
paste input "**********"
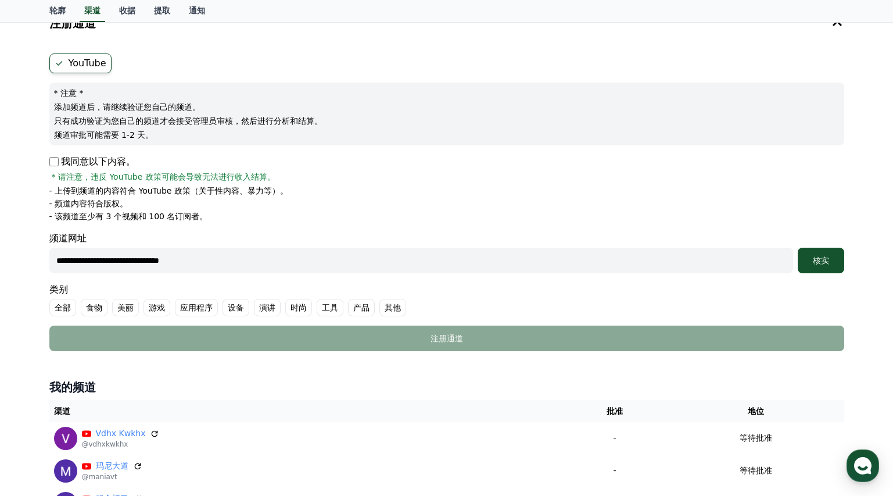
scroll to position [92, 0]
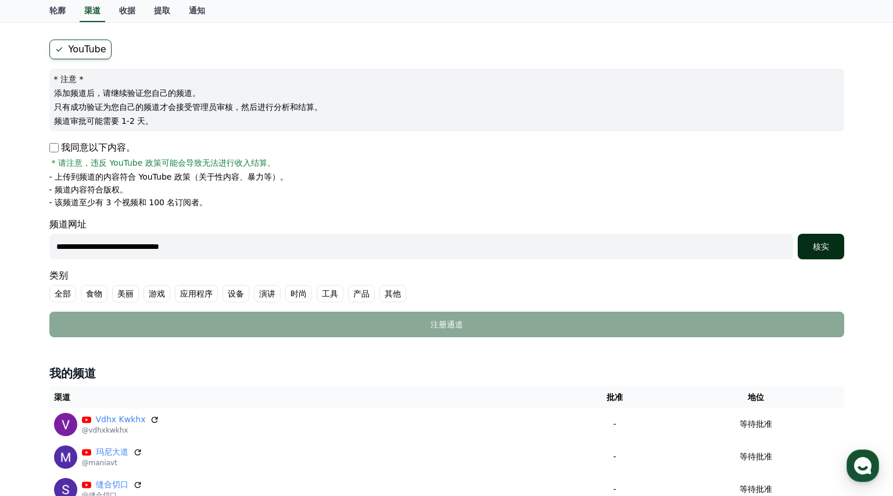
type input "**********"
click at [823, 246] on font "核实" at bounding box center [821, 246] width 16 height 9
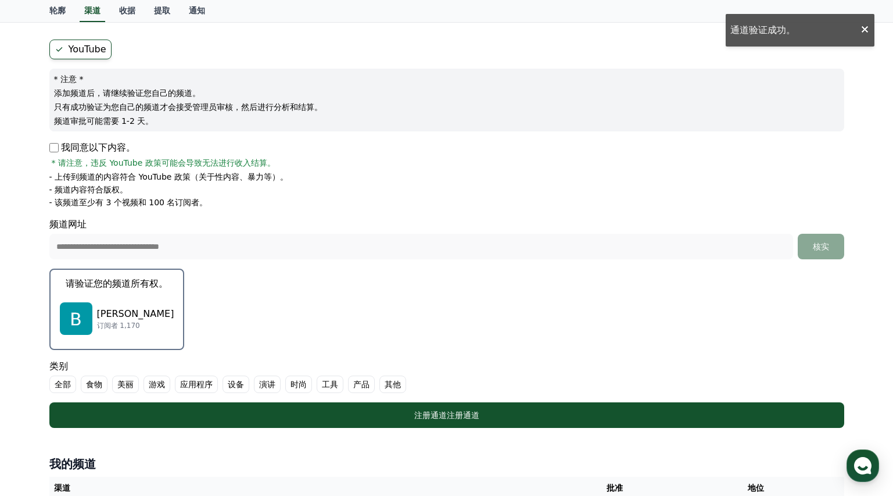
drag, startPoint x: 397, startPoint y: 382, endPoint x: 402, endPoint y: 388, distance: 7.9
click at [397, 382] on font "其他" at bounding box center [393, 383] width 16 height 9
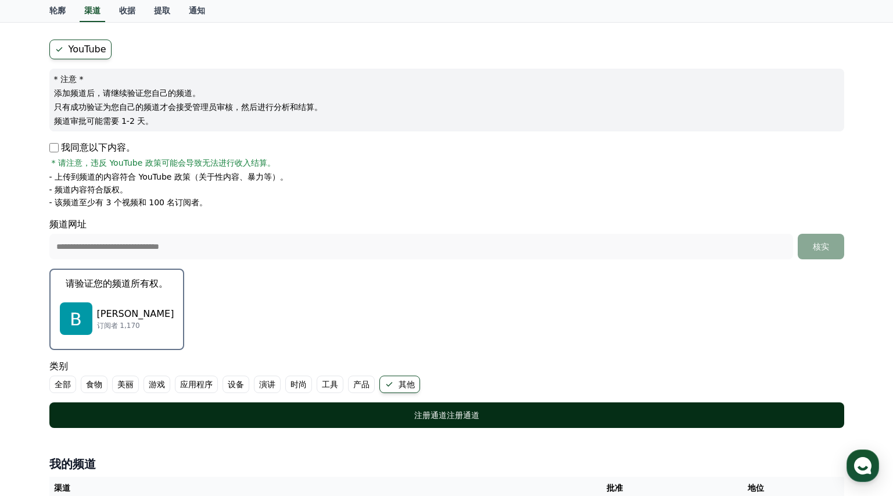
click at [410, 413] on div "注册通道 注册通道" at bounding box center [447, 415] width 748 height 12
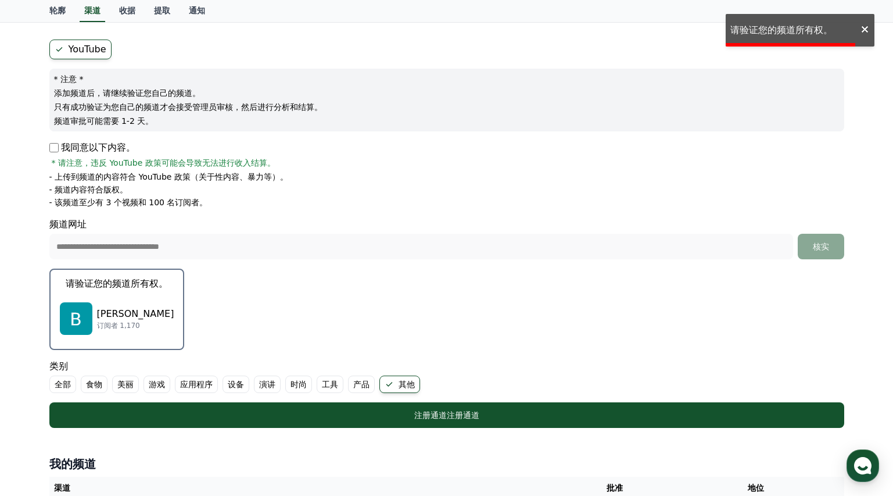
click at [126, 295] on div "布迪·萨耶布 订阅者 1,170" at bounding box center [117, 318] width 114 height 46
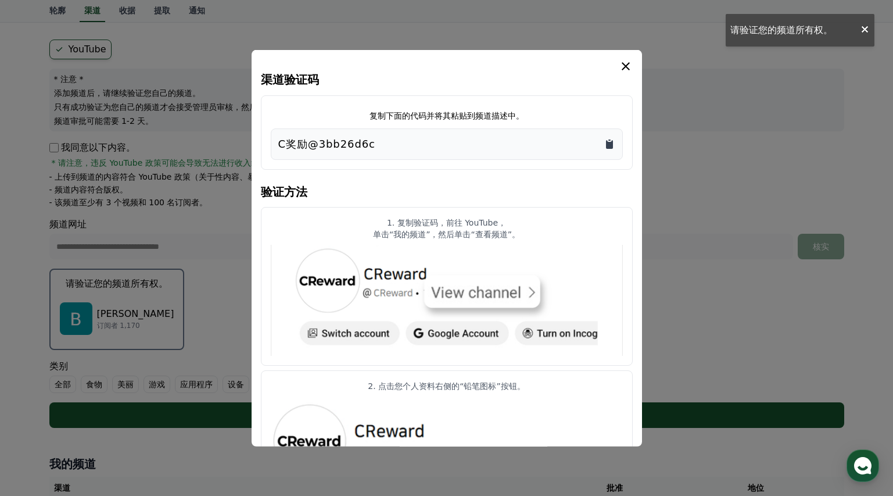
click at [611, 148] on icon "复制到剪贴板" at bounding box center [609, 143] width 7 height 9
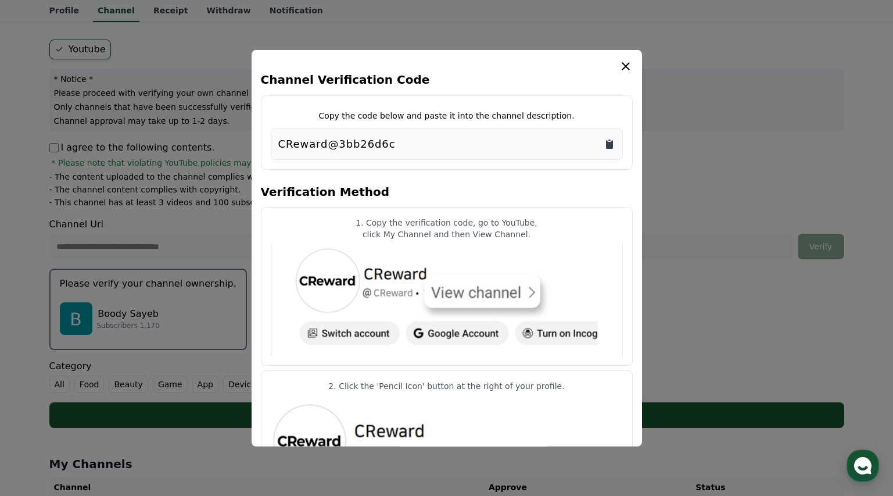
click at [615, 142] on div "CReward@3bb26d6c" at bounding box center [447, 143] width 352 height 31
click at [609, 140] on icon "Copy to clipboard" at bounding box center [610, 144] width 12 height 12
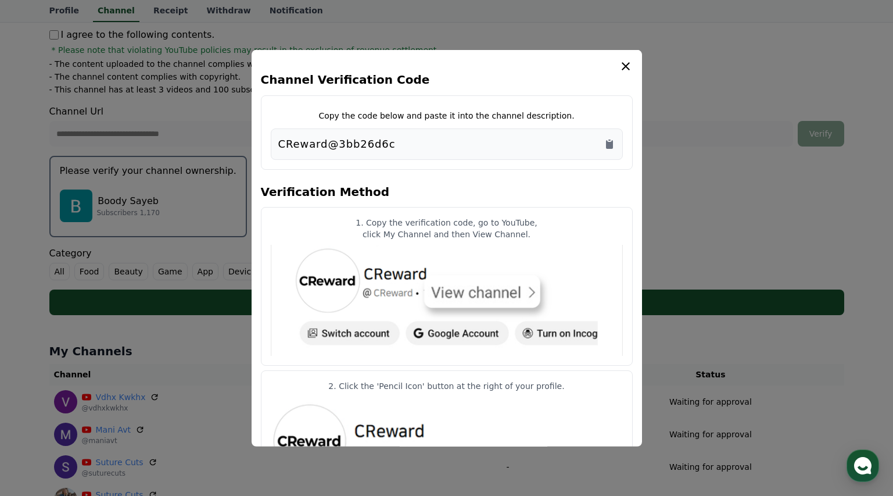
scroll to position [253, 0]
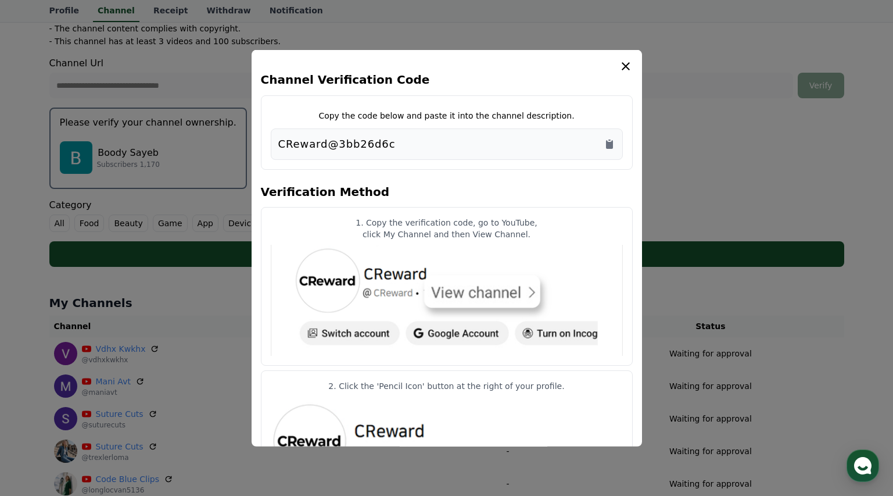
click at [625, 62] on icon "modal" at bounding box center [626, 66] width 14 height 14
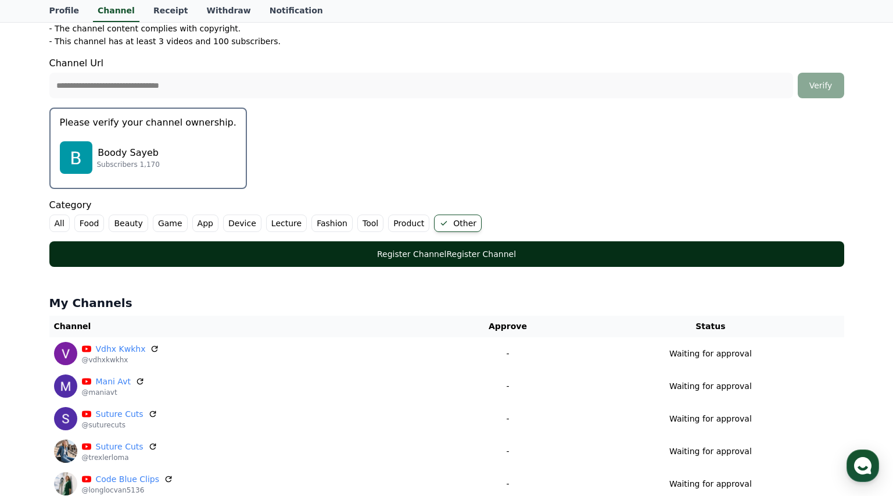
click at [530, 250] on div "Register Channel Register Channel" at bounding box center [447, 254] width 748 height 12
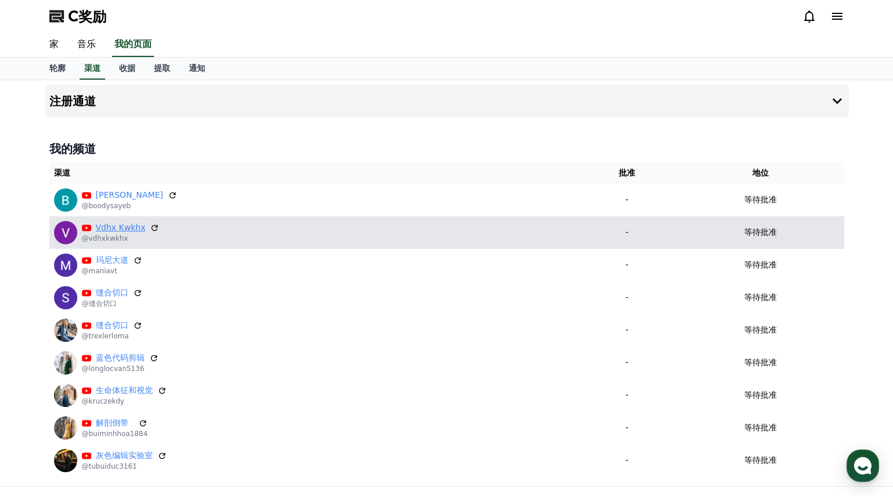
click at [128, 228] on font "Vdhx Kwkhx" at bounding box center [121, 227] width 50 height 9
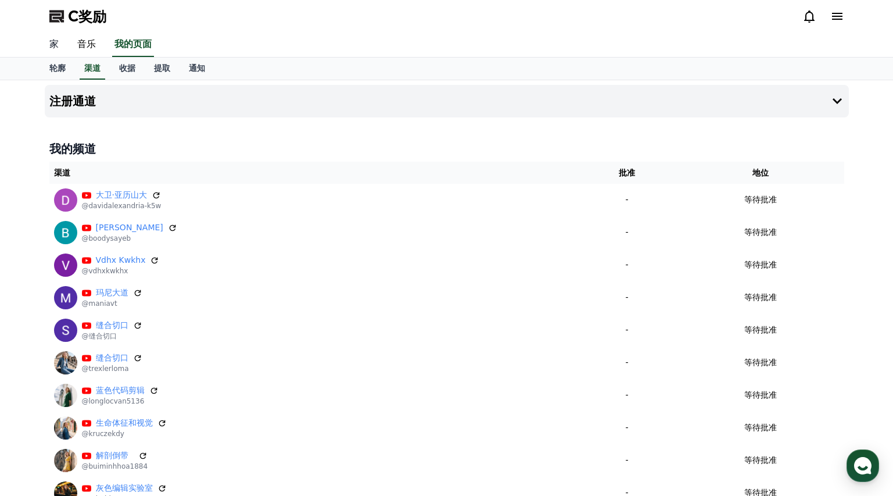
click at [58, 46] on font "家" at bounding box center [53, 43] width 9 height 11
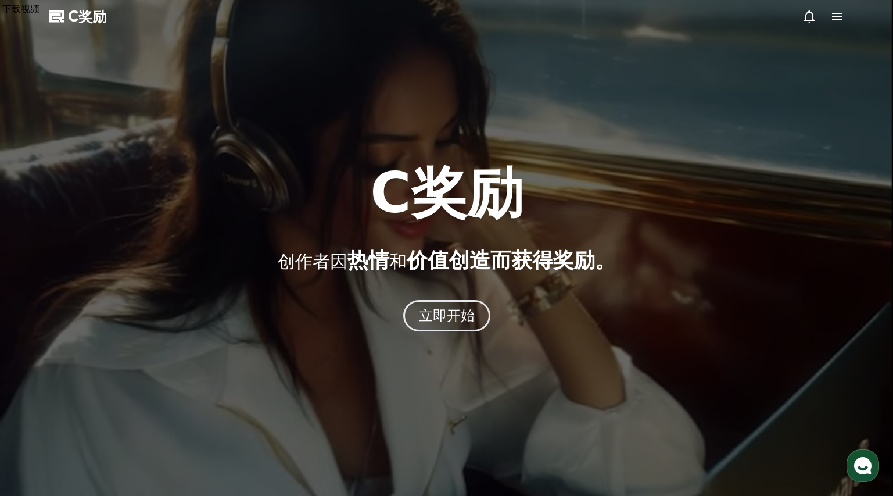
click at [83, 16] on font "C奖励" at bounding box center [87, 16] width 38 height 16
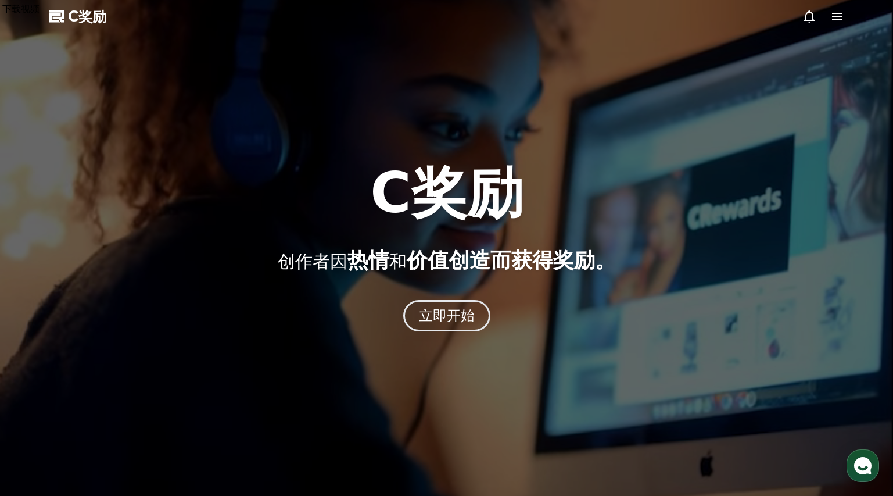
click at [837, 16] on icon at bounding box center [837, 16] width 10 height 7
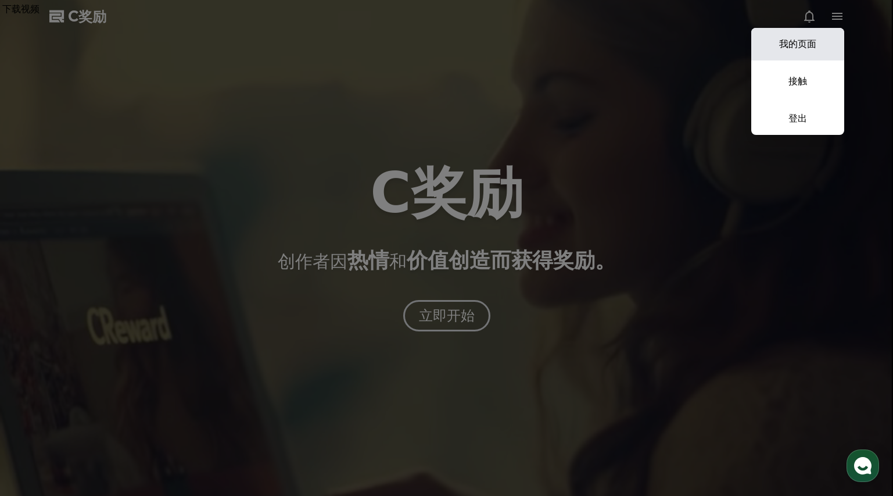
click at [791, 48] on font "我的页面" at bounding box center [797, 43] width 37 height 11
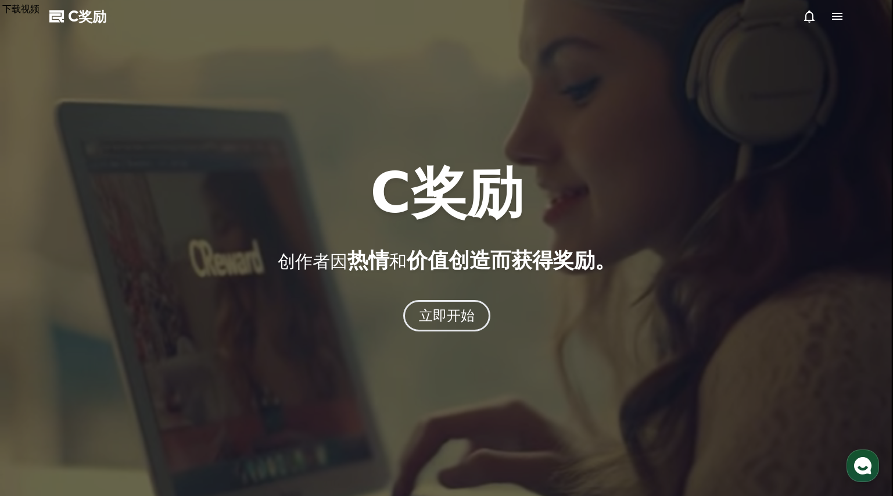
select select "**********"
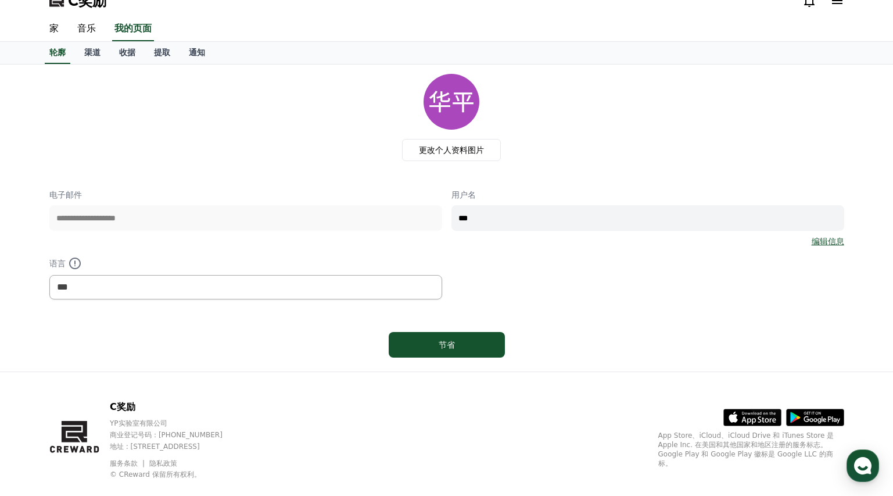
scroll to position [36, 0]
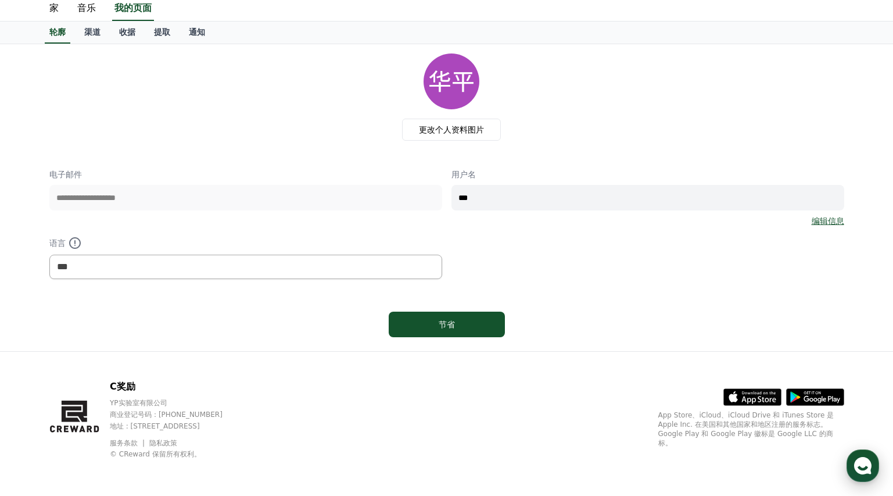
click at [868, 465] on use "button" at bounding box center [862, 465] width 17 height 17
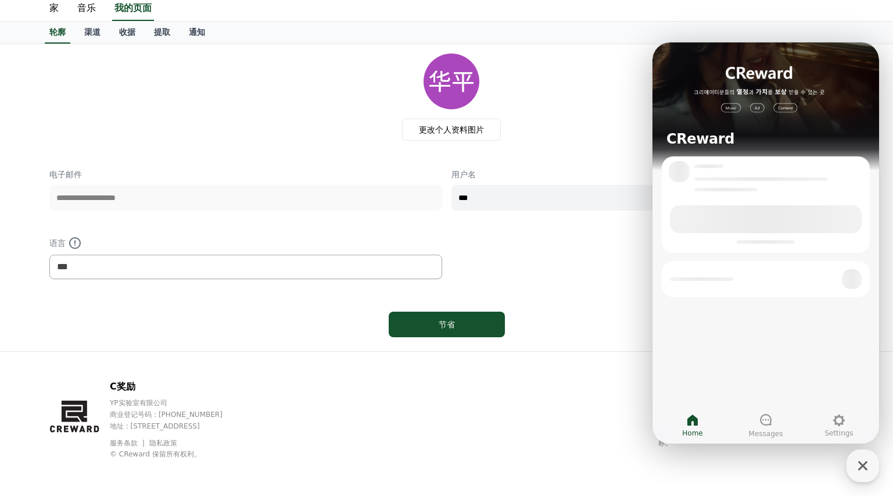
click at [585, 406] on div "C奖励 YP实验室有限公司 商业登记号码：[PHONE_NUMBER] 地址 : [STREET_ADDRESS] 服务条款 隐私政策 © CReward 保…" at bounding box center [447, 424] width 814 height 144
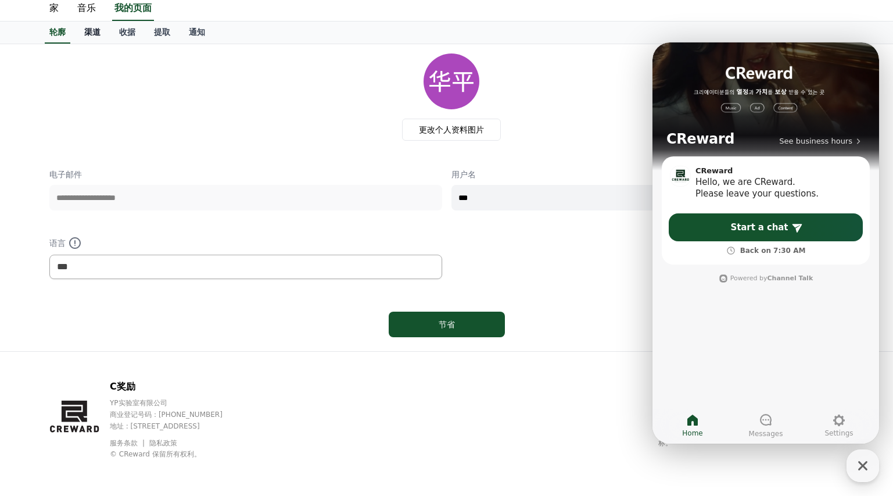
click at [94, 33] on font "渠道" at bounding box center [92, 31] width 16 height 9
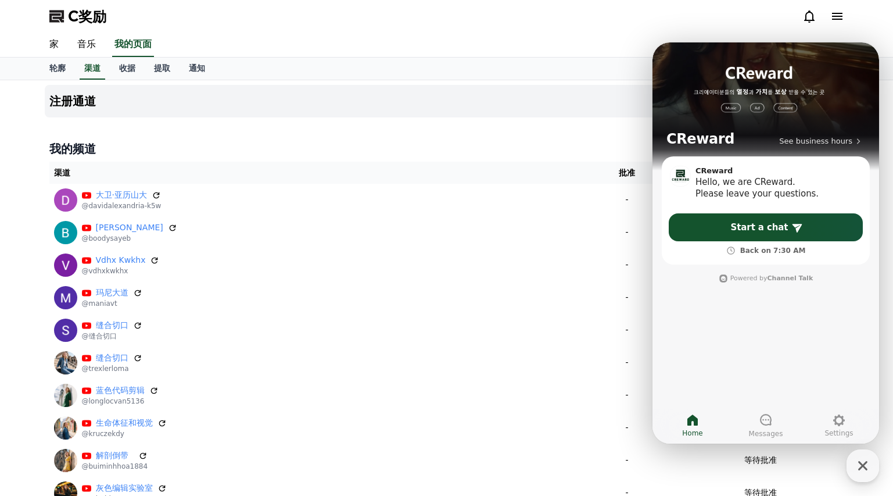
click at [418, 171] on th "渠道" at bounding box center [312, 173] width 527 height 22
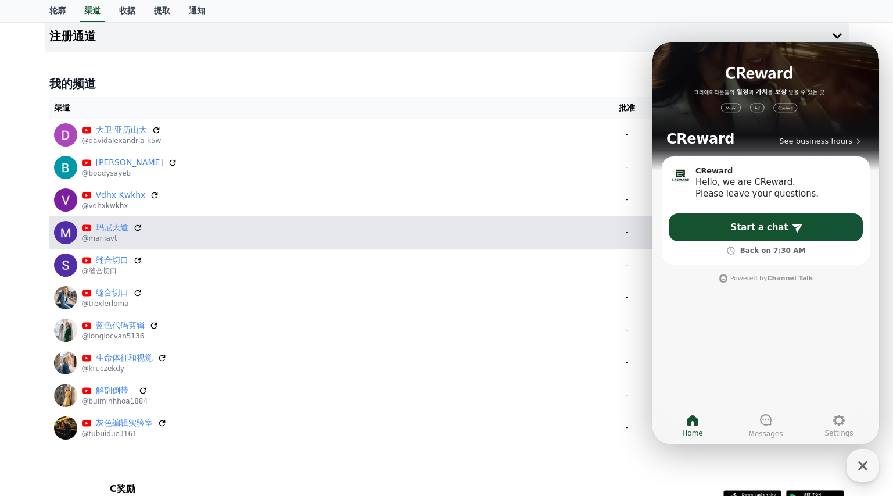
scroll to position [169, 0]
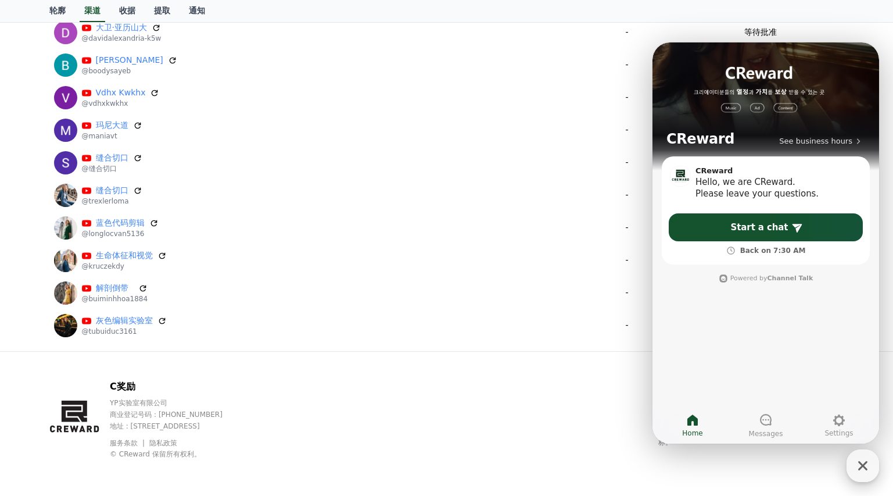
click at [864, 464] on icon "button" at bounding box center [862, 465] width 9 height 9
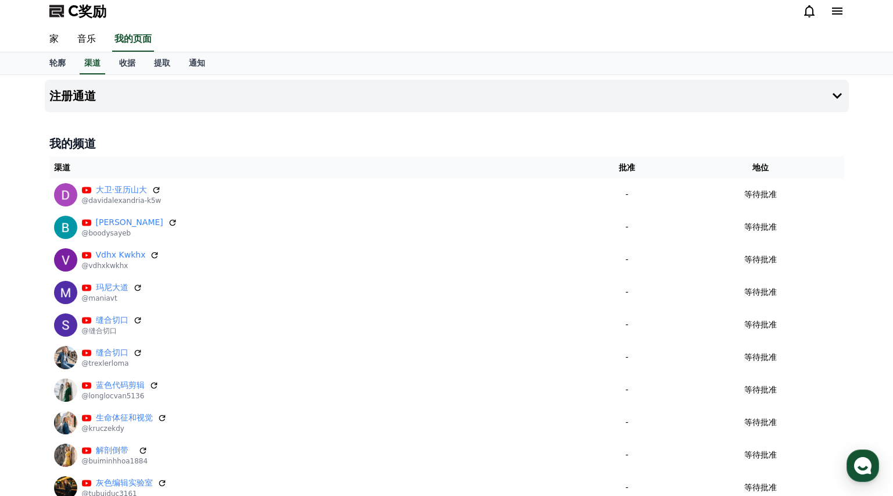
scroll to position [0, 0]
